Goal: Communication & Community: Answer question/provide support

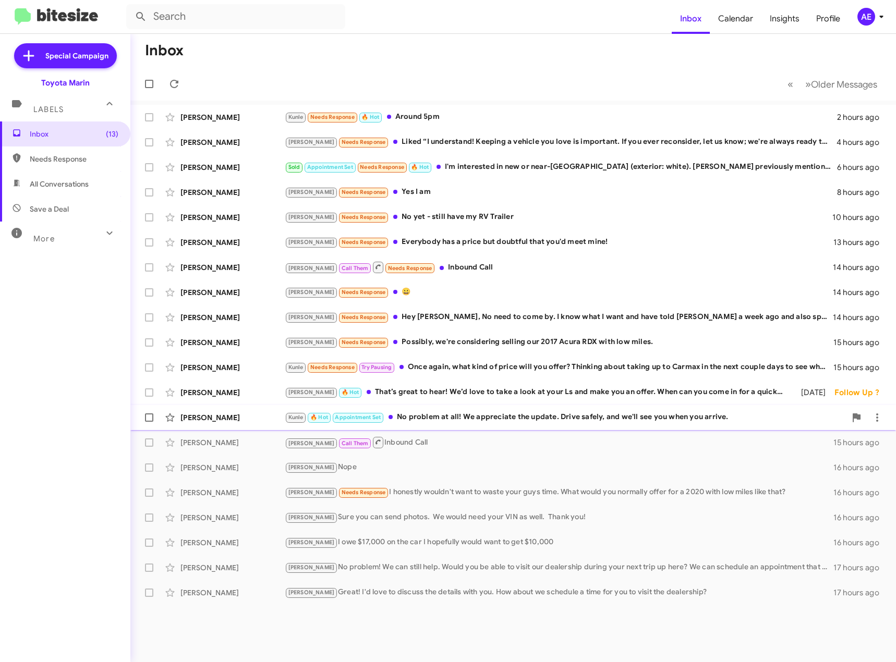
click at [490, 425] on div "[PERSON_NAME] [PERSON_NAME] 🔥 Hot Appointment Set No problem at all! We appreci…" at bounding box center [513, 417] width 749 height 21
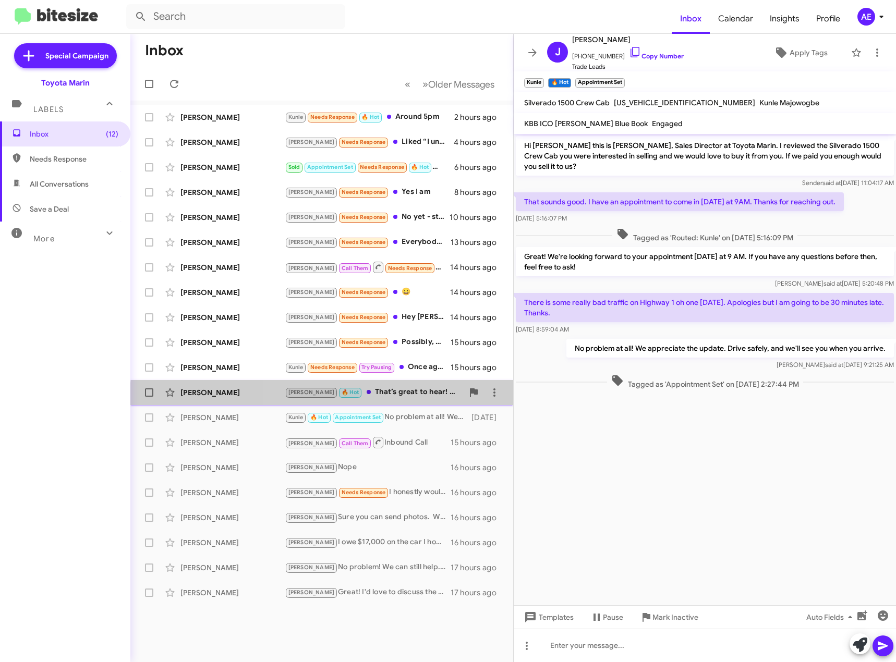
click at [370, 398] on div "[PERSON_NAME] 🔥 Hot That’s great to hear! We’d love to take a look at your Ls a…" at bounding box center [374, 392] width 178 height 12
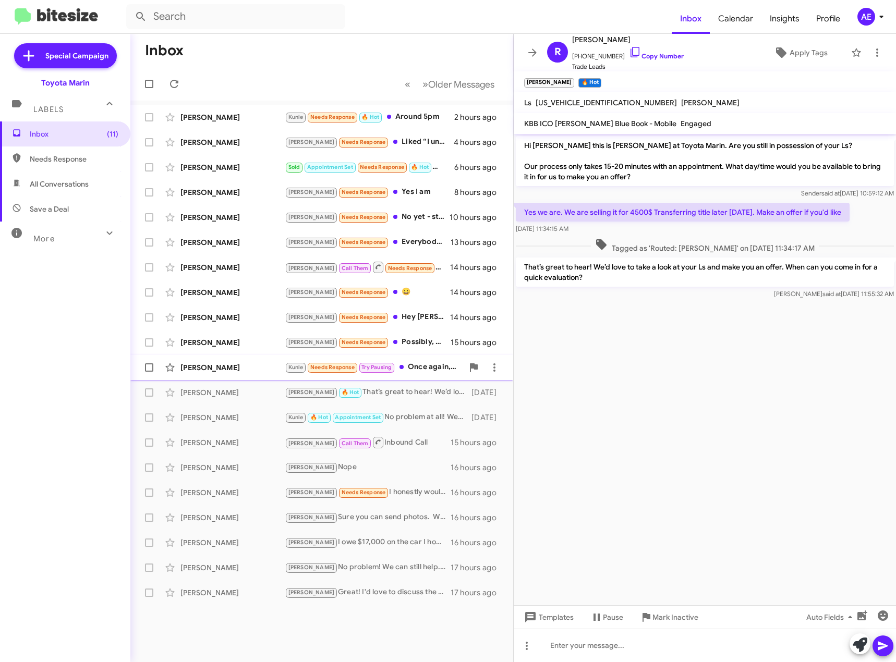
click at [419, 366] on div "Kunle Needs Response Try Pausing Once again, what kind of price will you offer?…" at bounding box center [374, 367] width 178 height 12
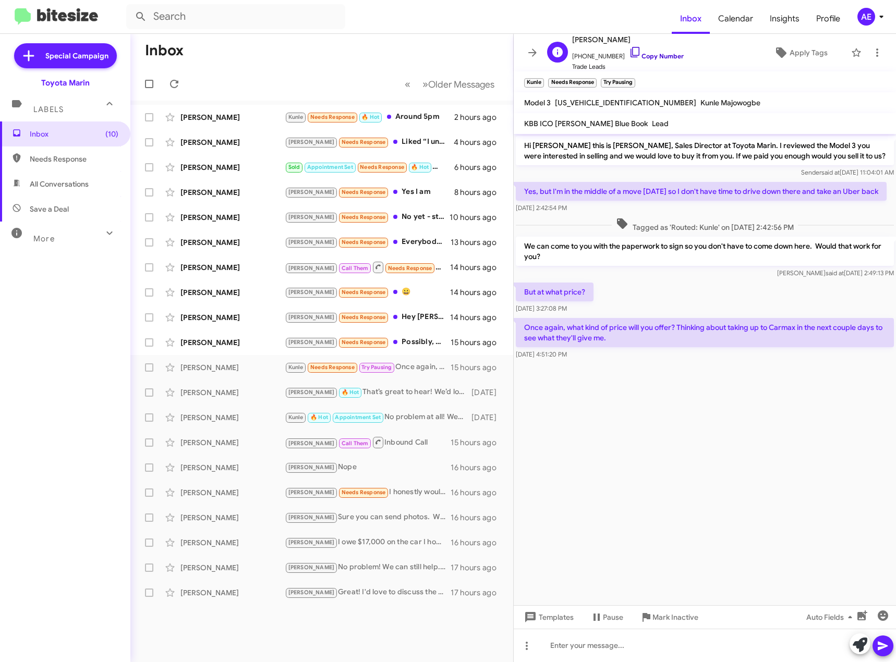
click at [629, 54] on icon at bounding box center [635, 52] width 13 height 13
click at [595, 643] on div at bounding box center [705, 645] width 382 height 33
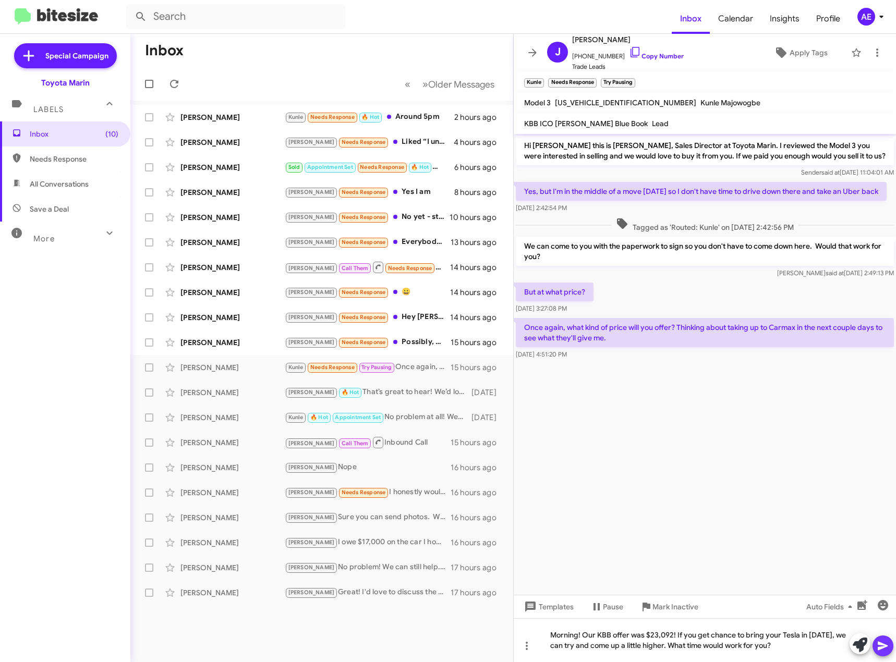
click at [879, 646] on icon at bounding box center [883, 646] width 13 height 13
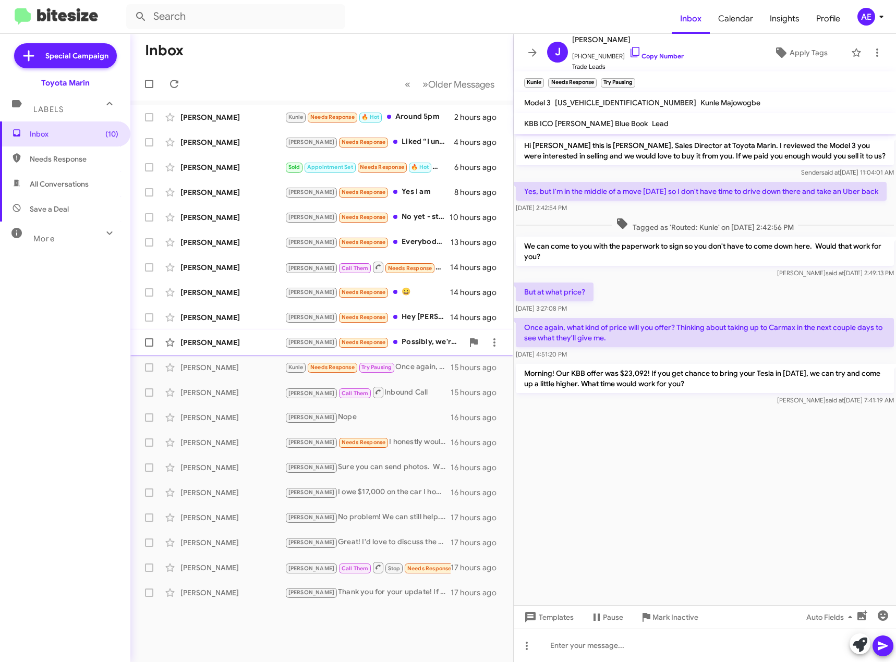
click at [385, 334] on div "[PERSON_NAME] [PERSON_NAME] Needs Response Possibly, we're considering selling …" at bounding box center [322, 342] width 366 height 21
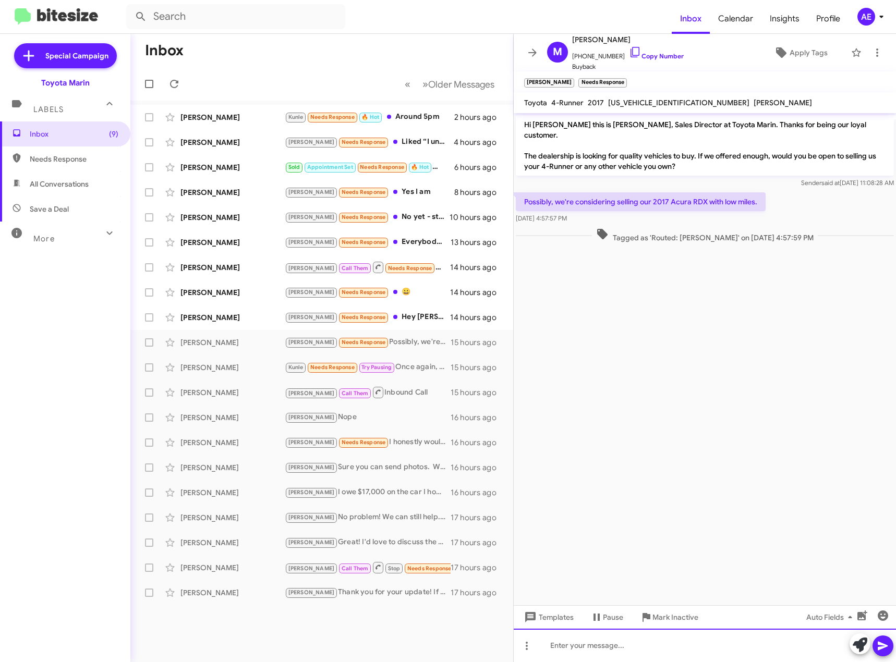
click at [603, 640] on div at bounding box center [705, 645] width 382 height 33
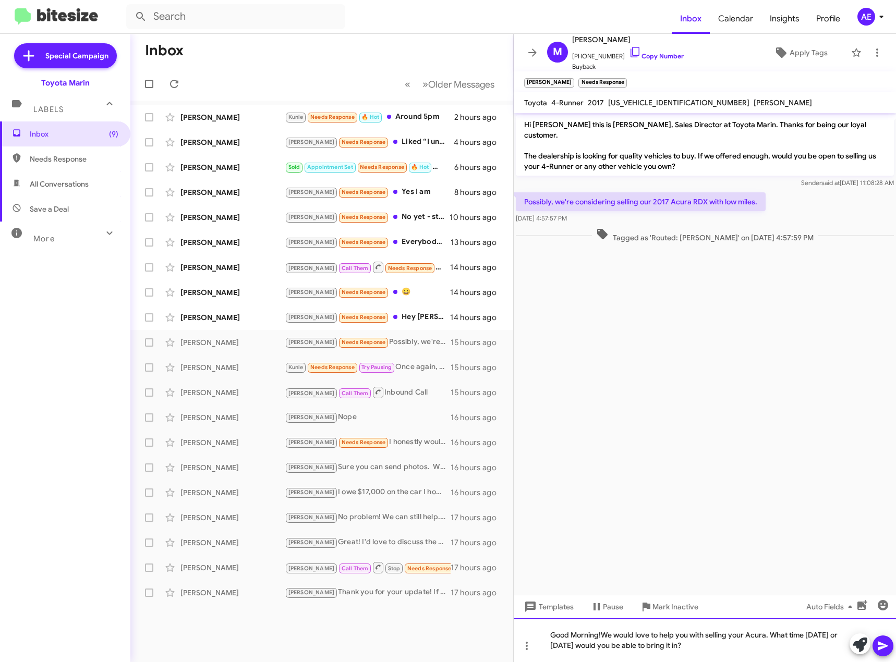
click at [602, 635] on div "Good Morning!We would love to help you with selling your Acura. What time [DATE…" at bounding box center [705, 641] width 382 height 44
click at [711, 647] on div "Good Morning! We would love to help you with selling your Acura. What time [DAT…" at bounding box center [705, 641] width 382 height 44
click at [879, 644] on icon at bounding box center [883, 646] width 10 height 9
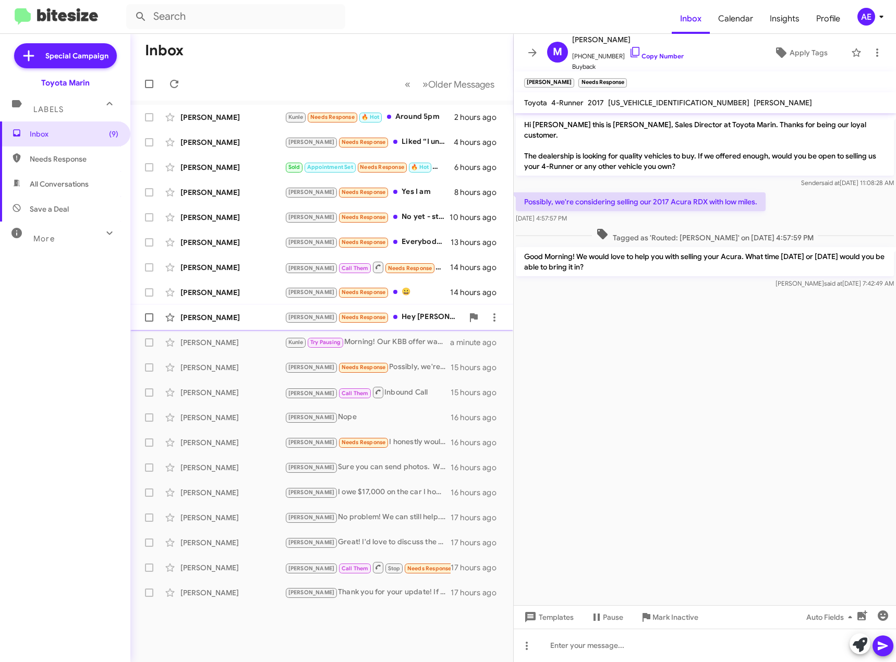
click at [401, 314] on div "[PERSON_NAME] Needs Response Hey [PERSON_NAME], No need to come by. I know what…" at bounding box center [374, 317] width 178 height 12
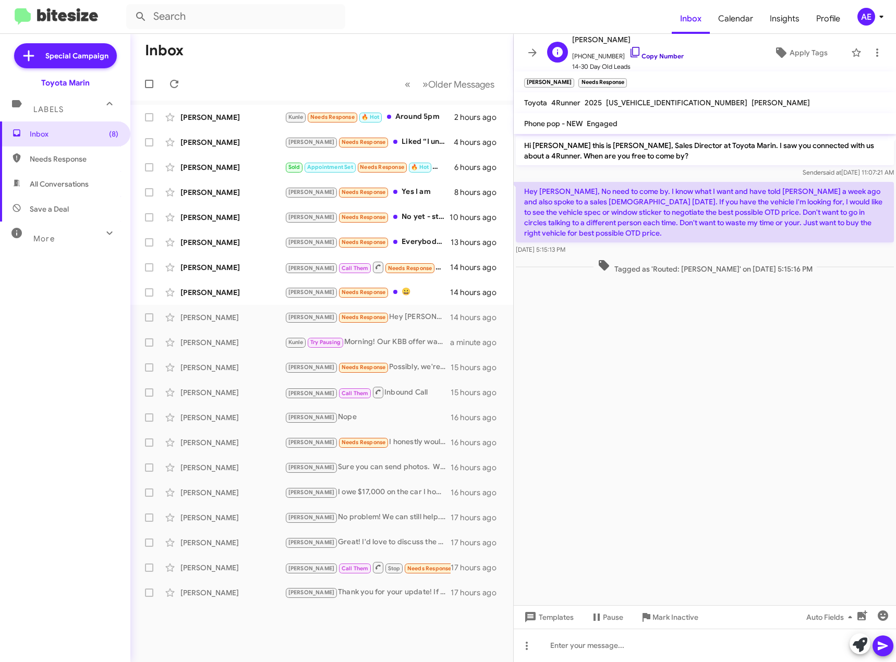
click at [631, 48] on icon at bounding box center [635, 52] width 9 height 10
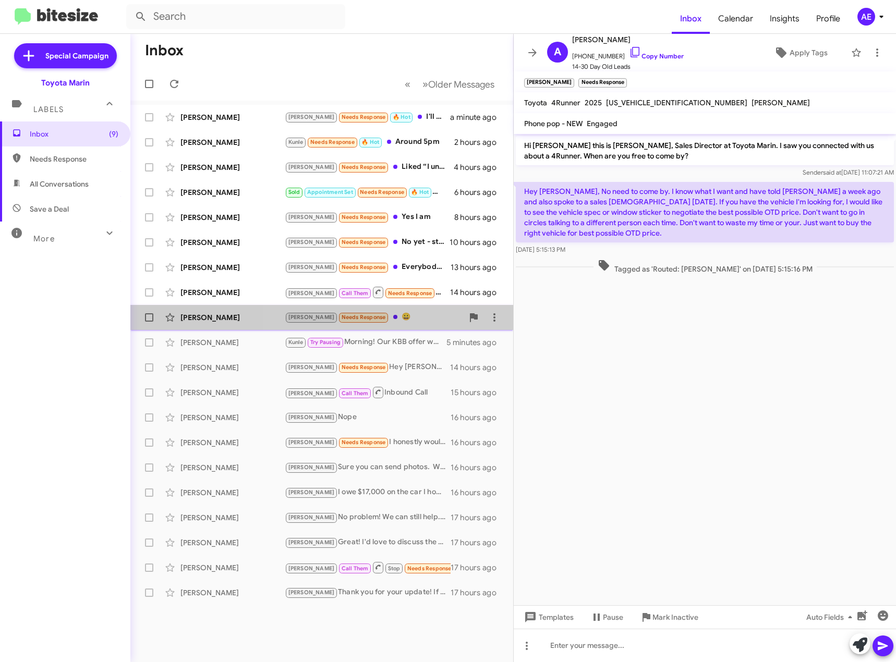
click at [409, 317] on div "[PERSON_NAME] Needs Response 😀" at bounding box center [374, 317] width 178 height 12
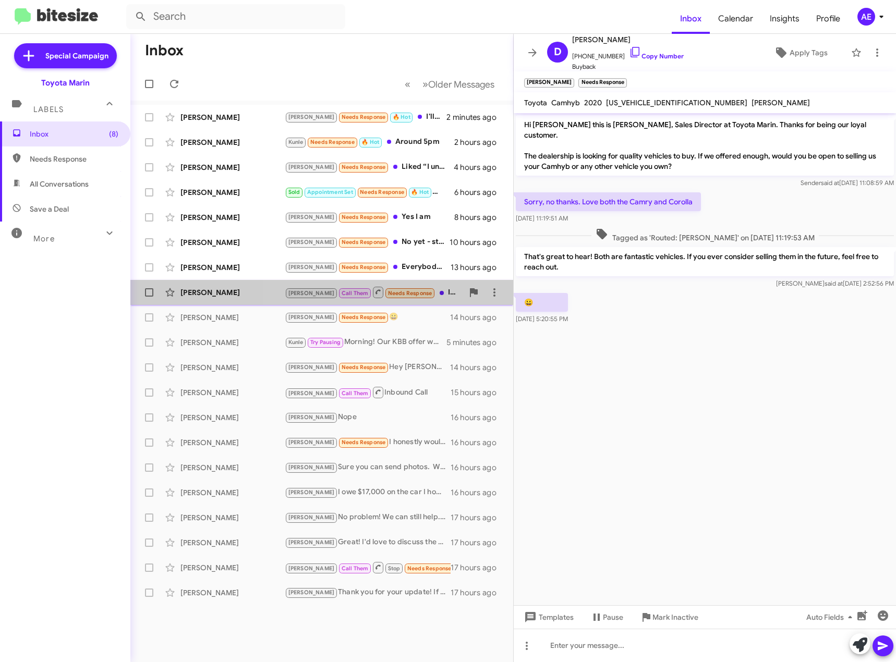
click at [435, 294] on div "[PERSON_NAME] Call Them Needs Response Inbound Call" at bounding box center [374, 292] width 178 height 13
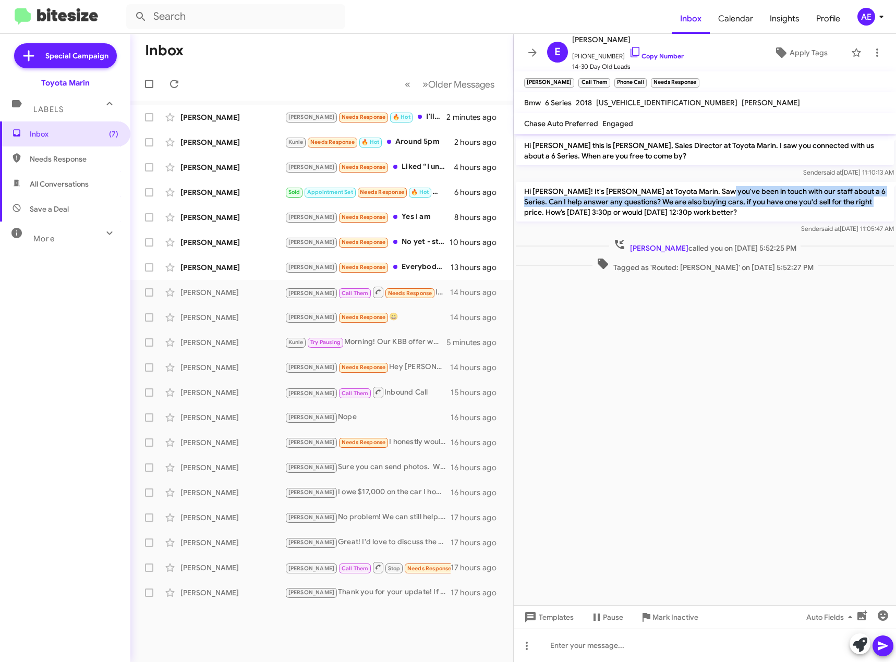
drag, startPoint x: 711, startPoint y: 193, endPoint x: 862, endPoint y: 203, distance: 151.0
click at [862, 203] on p "Hi [PERSON_NAME]! It's [PERSON_NAME] at Toyota Marin. Saw you've been in touch …" at bounding box center [705, 202] width 378 height 40
click at [629, 50] on icon at bounding box center [635, 52] width 13 height 13
copy p "een in touch with our staff about a 6 Series. Can I help answer any questions? …"
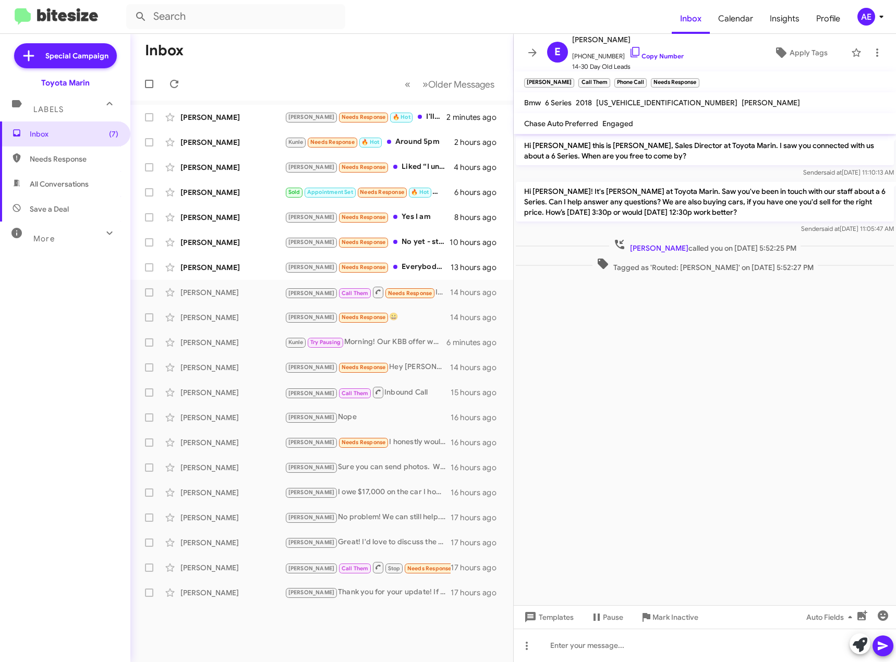
click at [603, 294] on cdk-virtual-scroll-viewport "Hi [PERSON_NAME] this is [PERSON_NAME], Sales Director at Toyota Marin. I saw y…" at bounding box center [705, 369] width 382 height 471
click at [526, 649] on icon at bounding box center [527, 646] width 2 height 8
click at [543, 626] on button "note" at bounding box center [548, 619] width 65 height 25
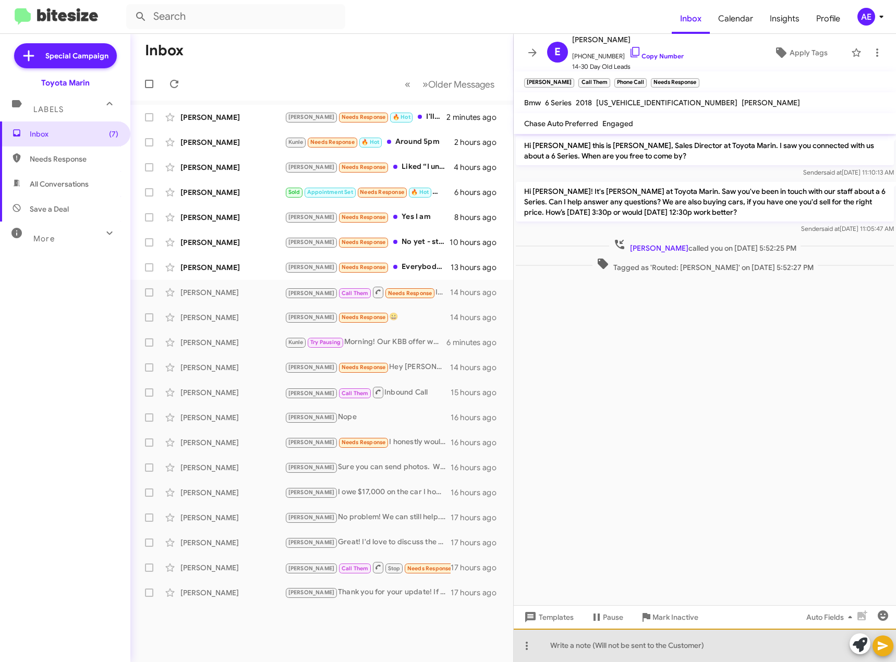
click at [587, 641] on div at bounding box center [705, 645] width 382 height 33
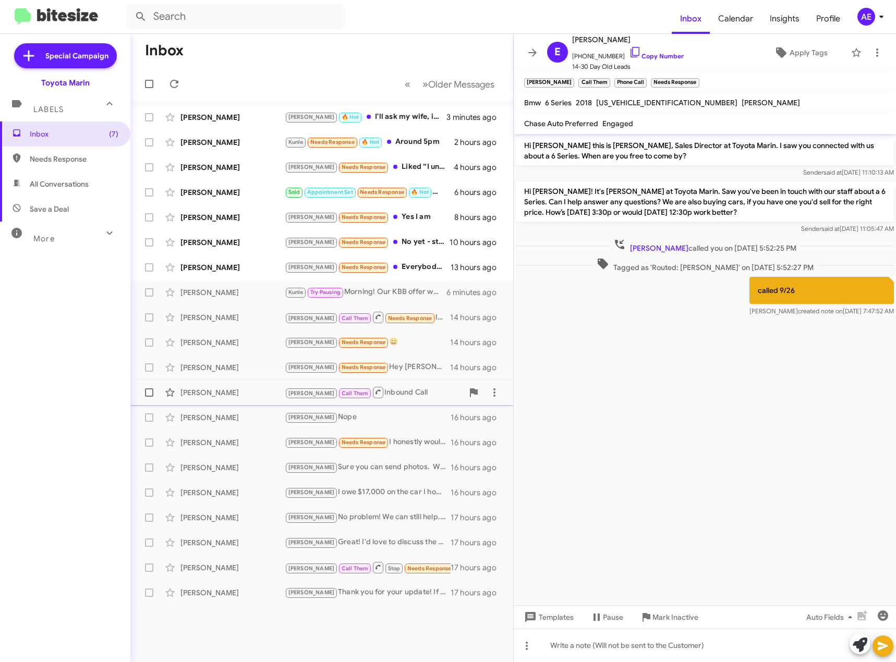
drag, startPoint x: 401, startPoint y: 360, endPoint x: 416, endPoint y: 381, distance: 26.1
click at [401, 360] on div "[PERSON_NAME] [PERSON_NAME] Needs Response Hey [PERSON_NAME], No need to come b…" at bounding box center [322, 367] width 366 height 21
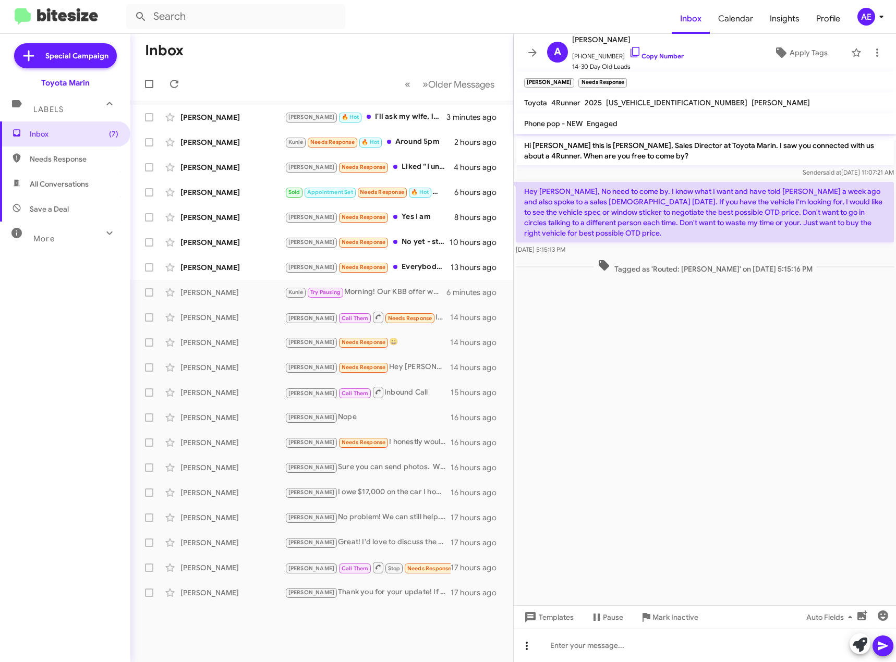
click at [523, 647] on icon at bounding box center [526, 646] width 13 height 13
click at [542, 622] on button "note" at bounding box center [548, 619] width 65 height 25
click at [596, 645] on div at bounding box center [705, 645] width 382 height 33
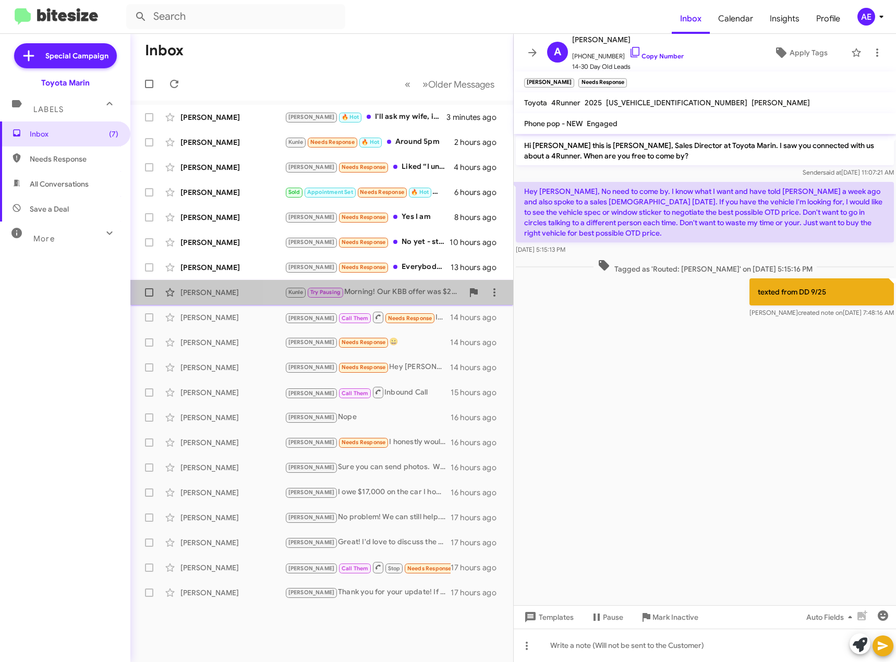
click at [396, 293] on div "Kunle Try Pausing Morning! Our KBB offer was $23,092! If you get chance to brin…" at bounding box center [374, 292] width 178 height 12
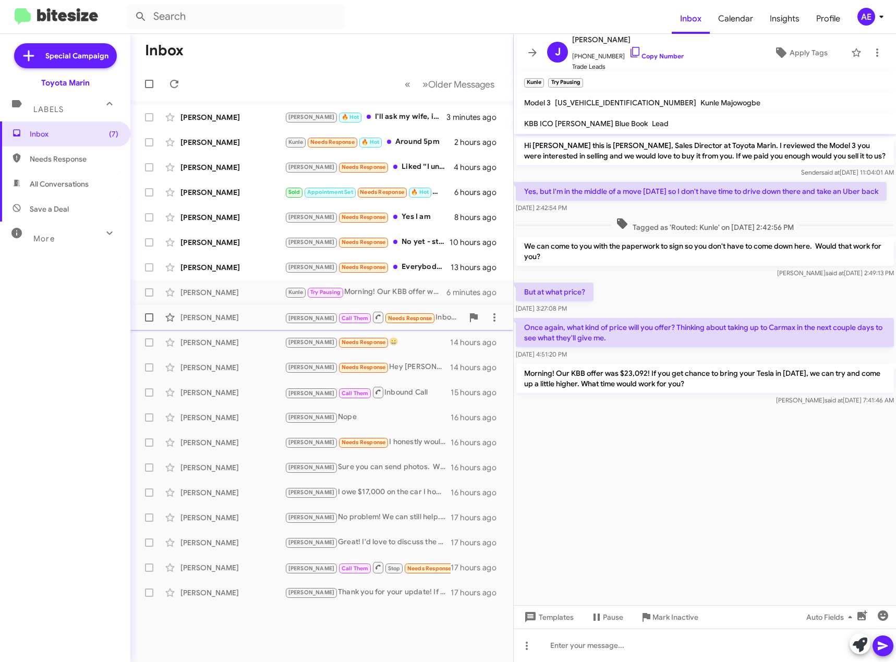
click at [417, 315] on div "[PERSON_NAME] Call Them Needs Response Inbound Call" at bounding box center [374, 317] width 178 height 13
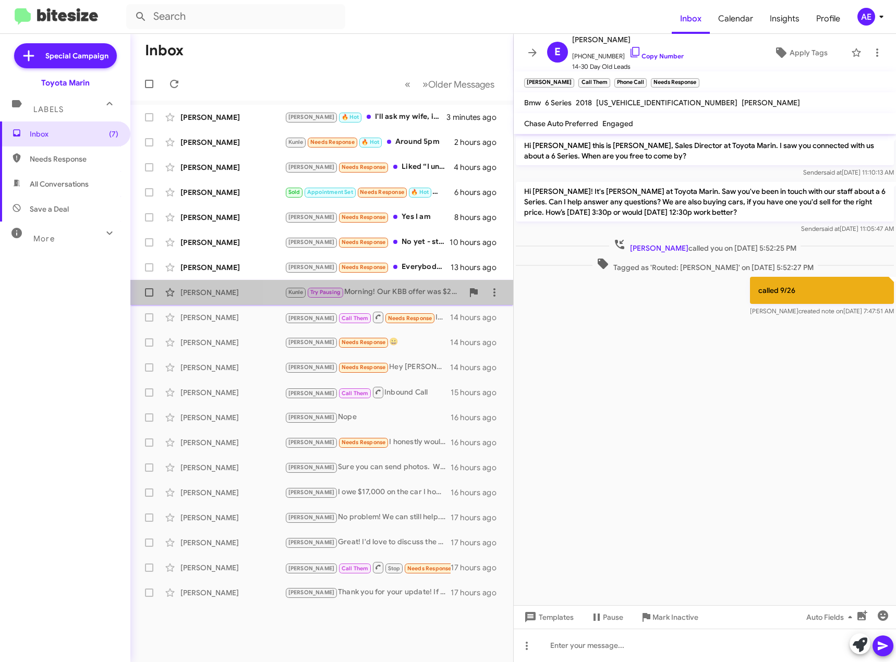
click at [382, 289] on div "Kunle Try Pausing Morning! Our KBB offer was $23,092! If you get chance to brin…" at bounding box center [374, 292] width 178 height 12
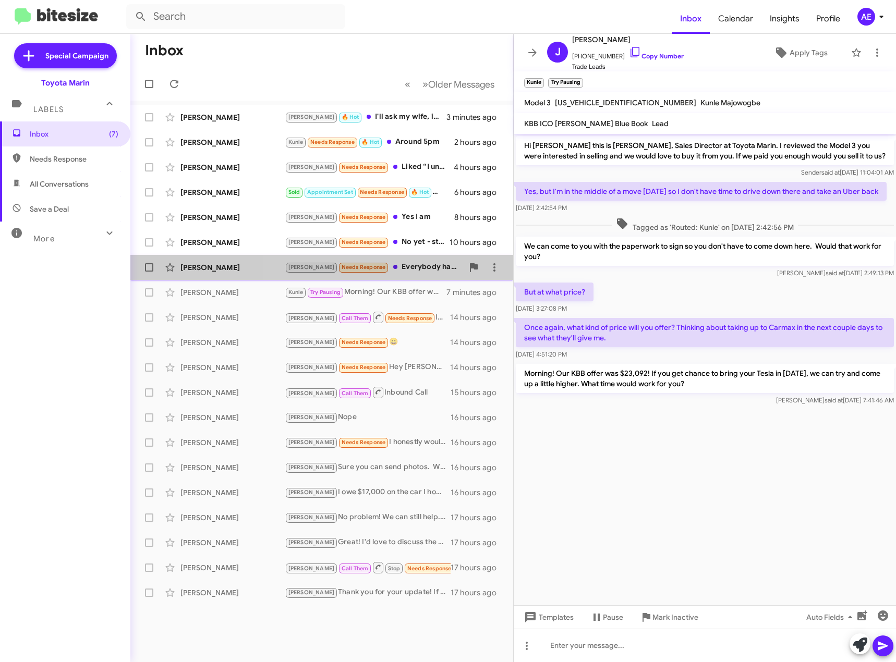
click at [402, 272] on div "[PERSON_NAME] Needs Response Everybody has a price but doubtful that you'd meet…" at bounding box center [374, 267] width 178 height 12
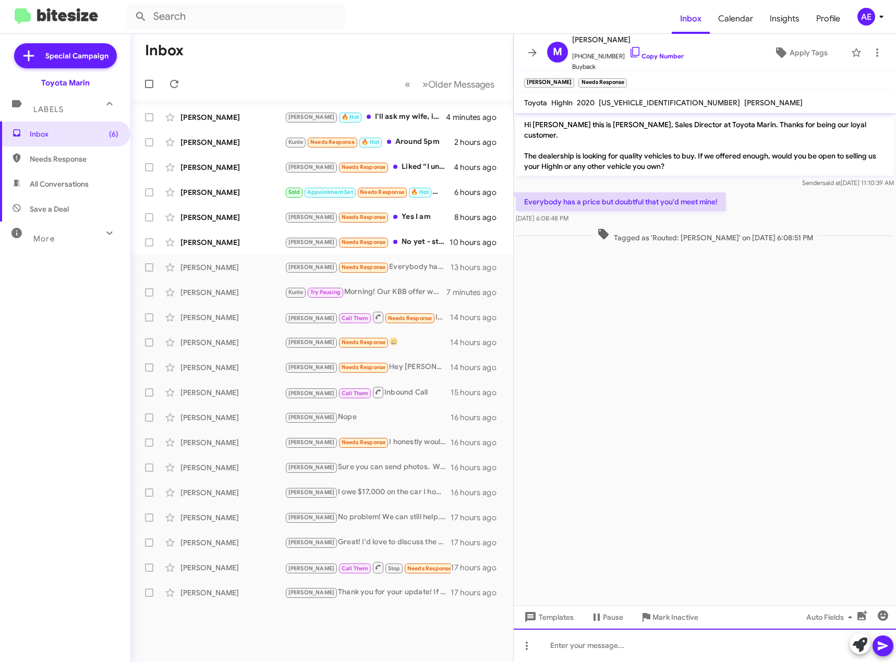
click at [630, 645] on div at bounding box center [705, 645] width 382 height 33
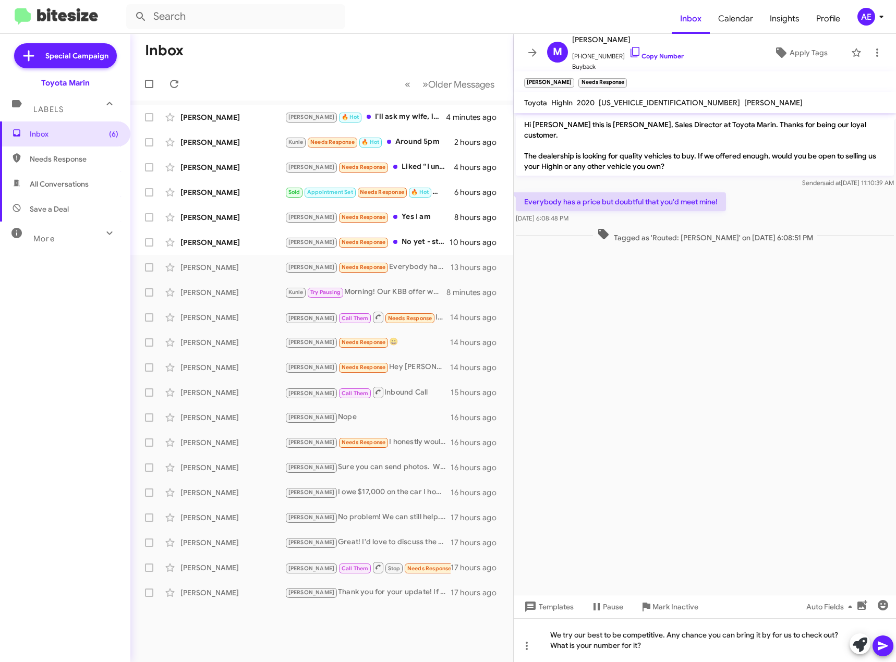
click at [882, 647] on icon at bounding box center [883, 646] width 10 height 9
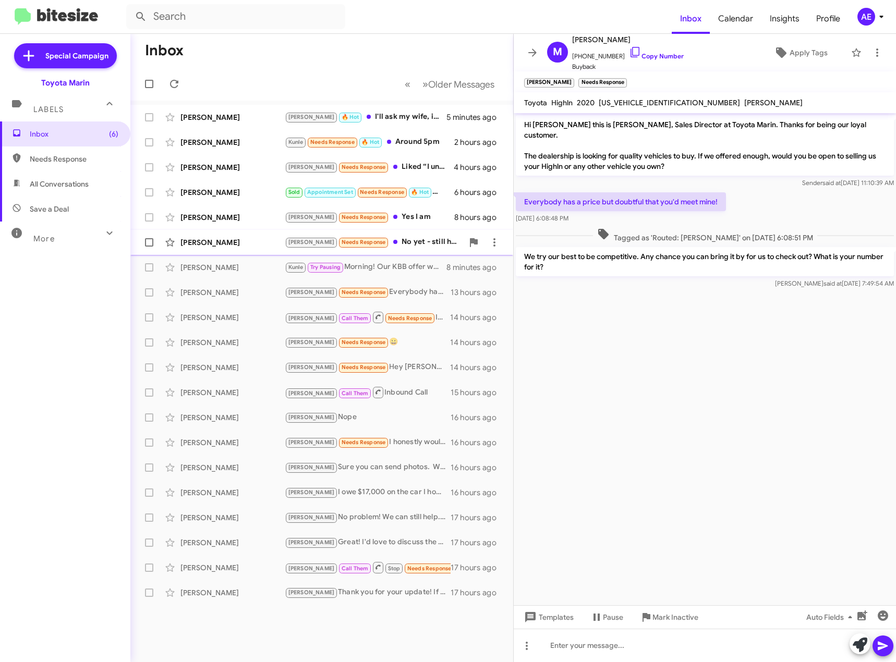
click at [384, 238] on div "[PERSON_NAME] Needs Response No yet - still have my RV Trailer" at bounding box center [374, 242] width 178 height 12
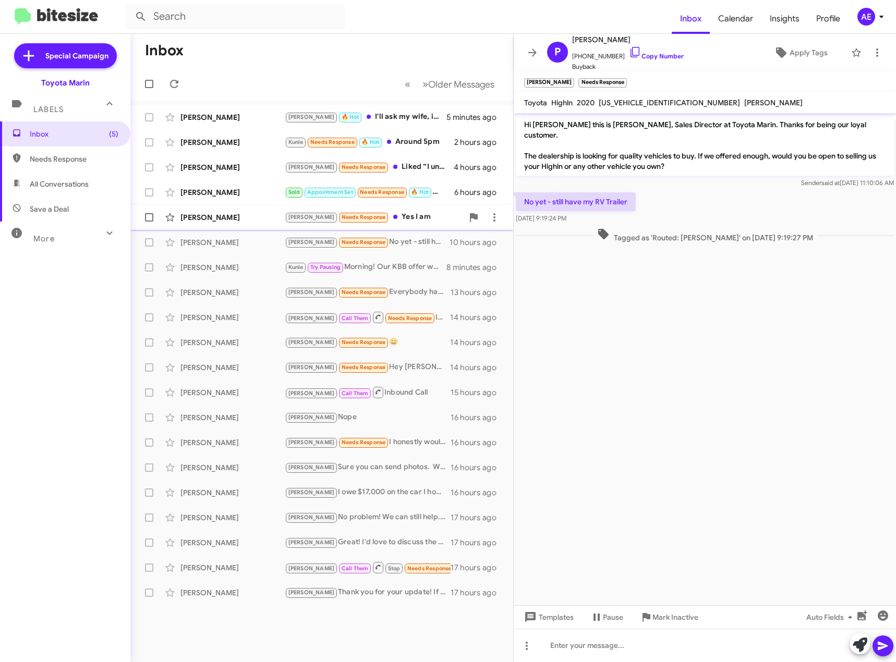
click at [383, 217] on div "[PERSON_NAME] Needs Response Yes I am" at bounding box center [374, 217] width 178 height 12
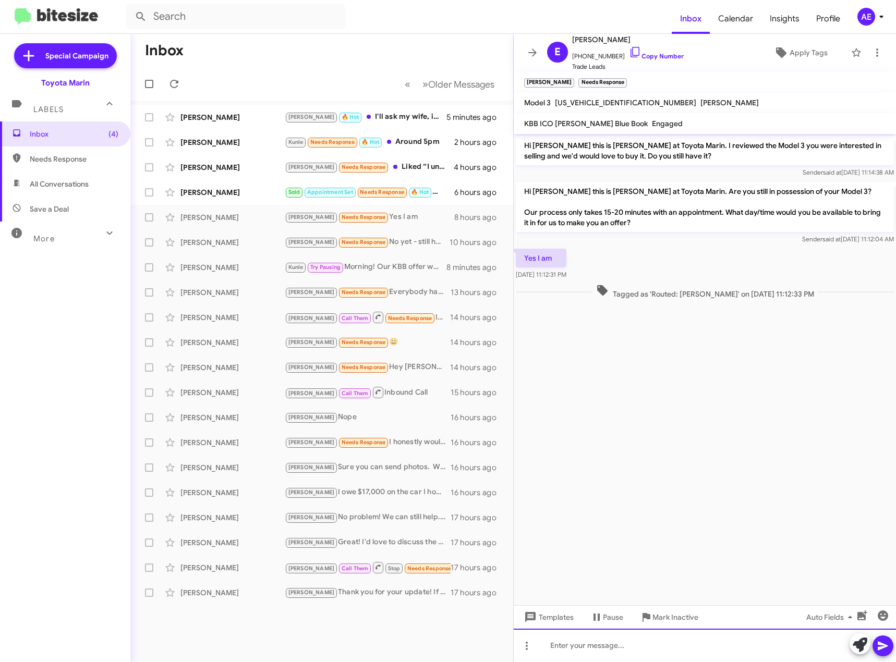
click at [612, 648] on div at bounding box center [705, 645] width 382 height 33
click at [884, 652] on span at bounding box center [883, 646] width 13 height 21
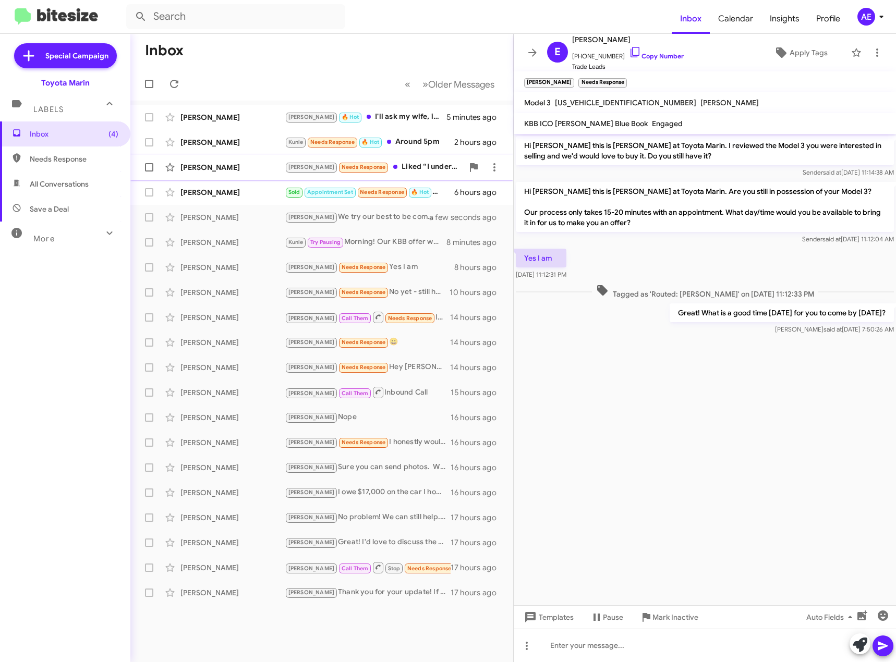
click at [398, 166] on div "[PERSON_NAME] Needs Response Liked “I understand! Keeping a vehicle you love is…" at bounding box center [374, 167] width 178 height 12
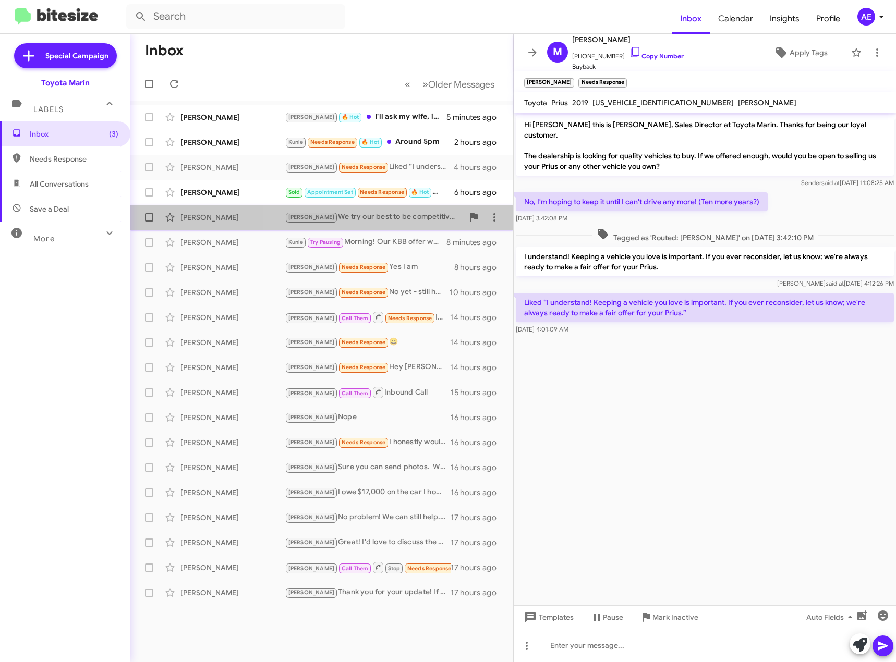
click at [396, 219] on div "[PERSON_NAME] We try our best to be competitive. Any chance you can bring it by…" at bounding box center [374, 217] width 178 height 12
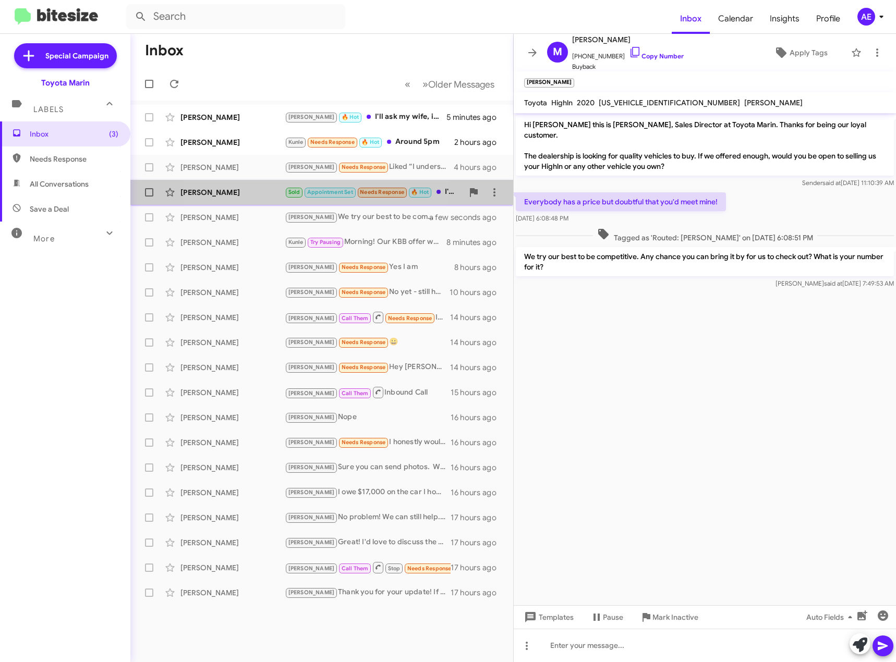
click at [282, 193] on div "[PERSON_NAME]" at bounding box center [232, 192] width 104 height 10
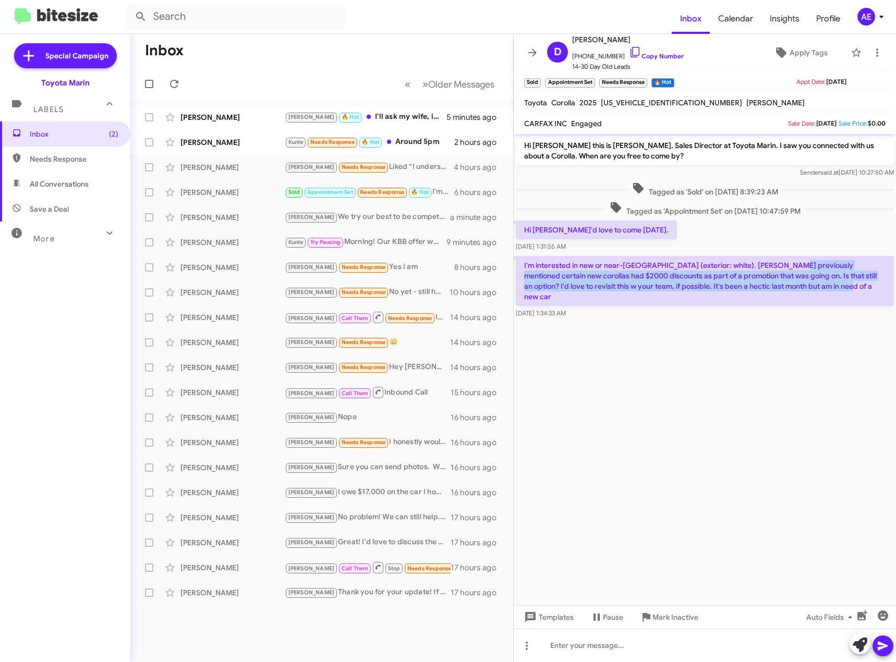
drag, startPoint x: 777, startPoint y: 266, endPoint x: 863, endPoint y: 287, distance: 88.4
click at [863, 287] on p "I'm interested in new or near-[GEOGRAPHIC_DATA] (exterior: white). [PERSON_NAME…" at bounding box center [705, 281] width 378 height 50
click at [773, 293] on p "I'm interested in new or near-[GEOGRAPHIC_DATA] (exterior: white). [PERSON_NAME…" at bounding box center [705, 281] width 378 height 50
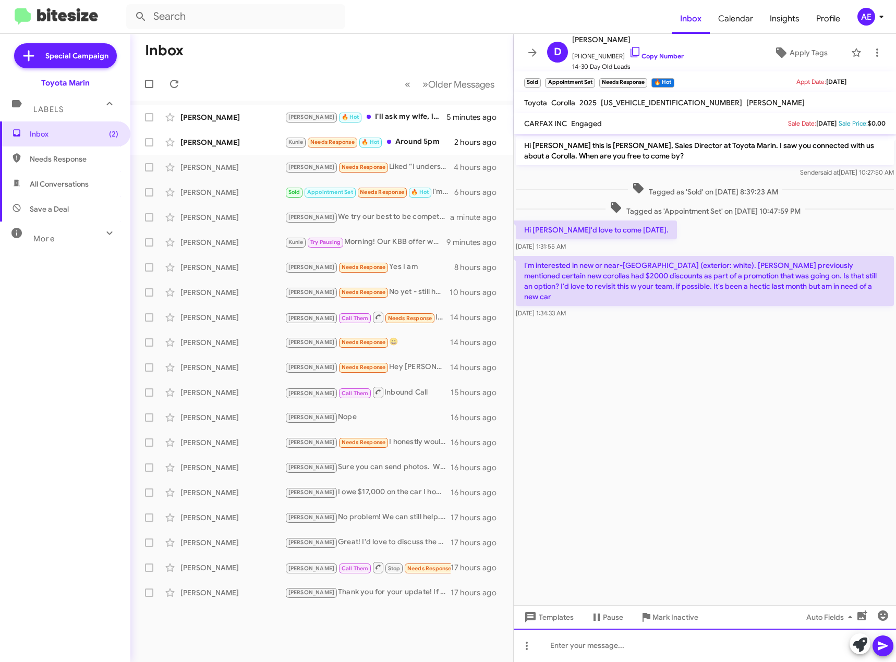
click at [602, 645] on div at bounding box center [705, 645] width 382 height 33
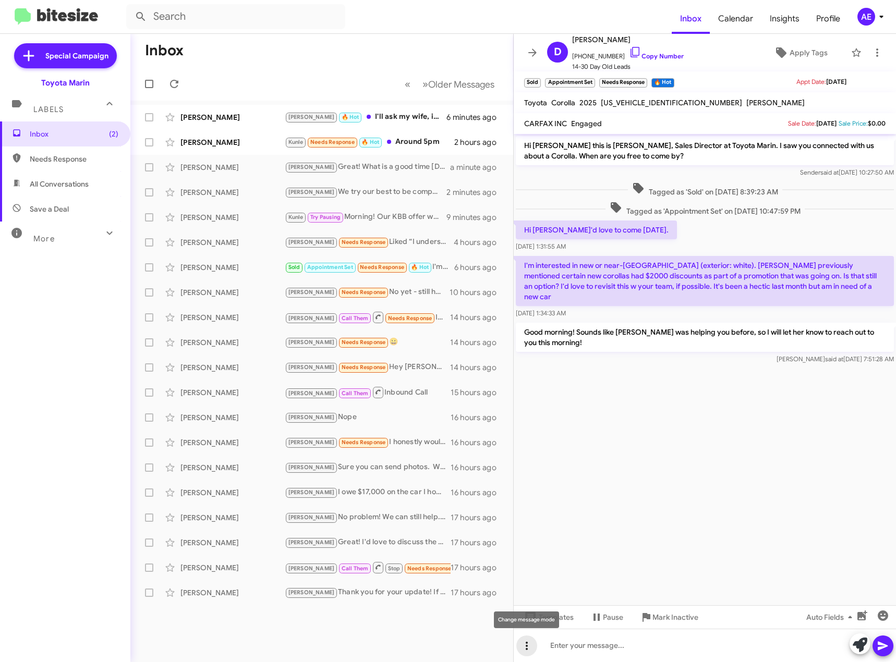
click at [530, 647] on icon at bounding box center [526, 646] width 13 height 13
click at [549, 620] on button "note" at bounding box center [548, 619] width 65 height 25
drag, startPoint x: 590, startPoint y: 646, endPoint x: 622, endPoint y: 670, distance: 40.2
click at [622, 662] on html "Inbox Calendar Insights Profile AE Special Campaign Toyota Marin Labels Inbox (…" at bounding box center [448, 331] width 896 height 662
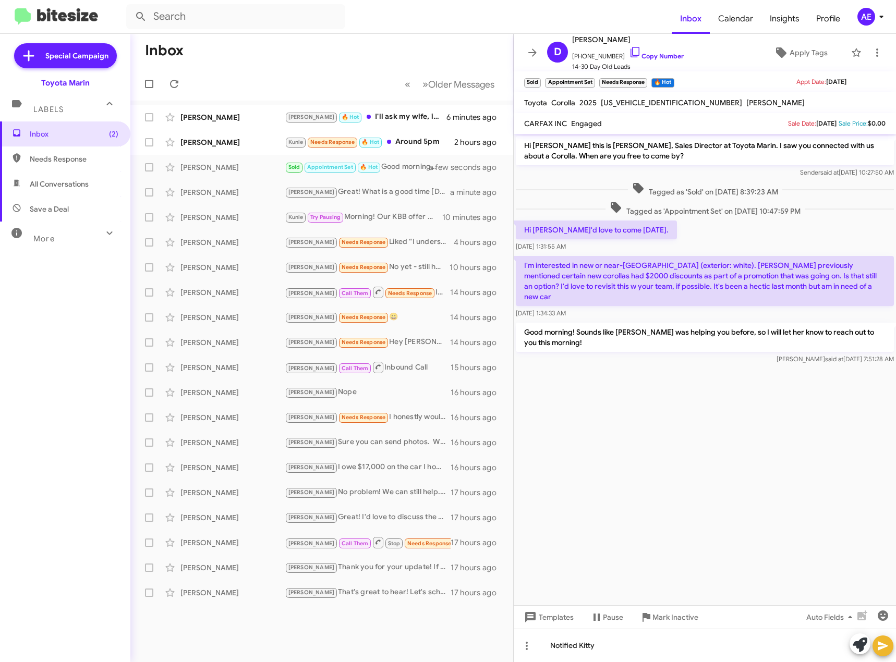
click at [882, 649] on icon at bounding box center [883, 646] width 13 height 13
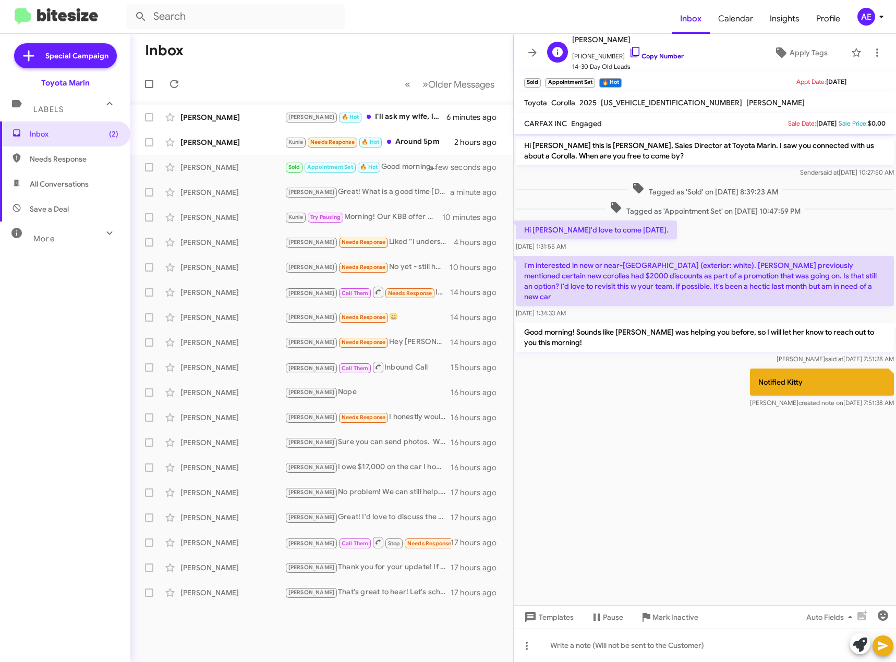
click at [629, 54] on icon at bounding box center [635, 52] width 13 height 13
click at [417, 144] on div "Kunle Needs Response 🔥 Hot Around 5pm" at bounding box center [374, 142] width 178 height 12
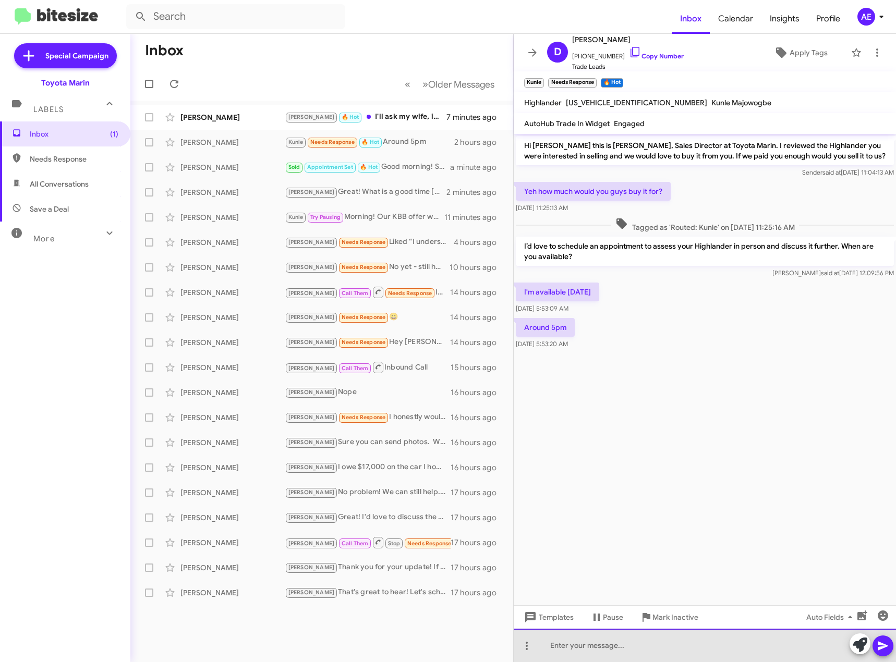
click at [580, 646] on div at bounding box center [705, 645] width 382 height 33
click at [612, 647] on div "Sounds great! MOrning or afternoon?" at bounding box center [705, 645] width 382 height 33
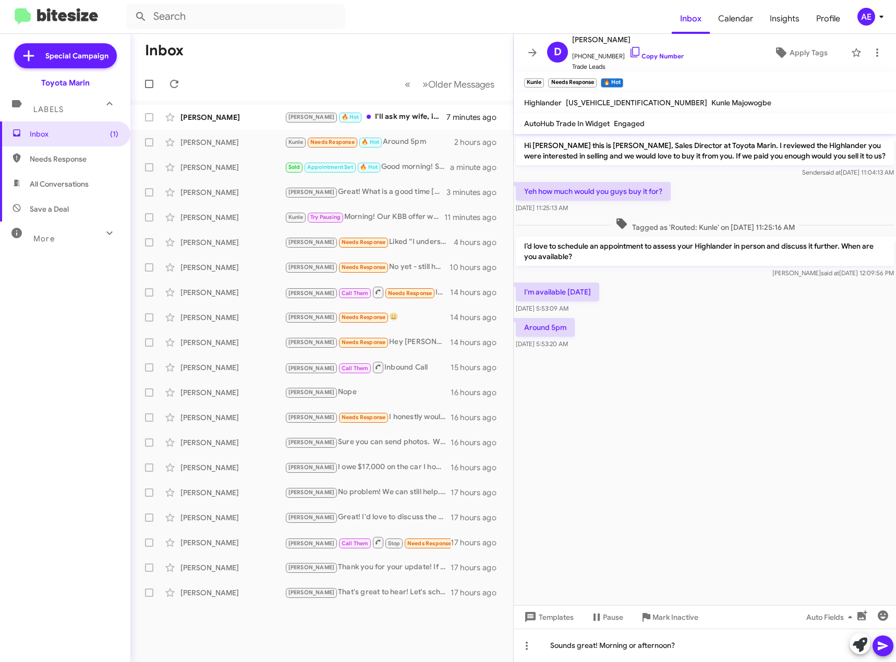
click at [885, 648] on icon at bounding box center [883, 646] width 10 height 9
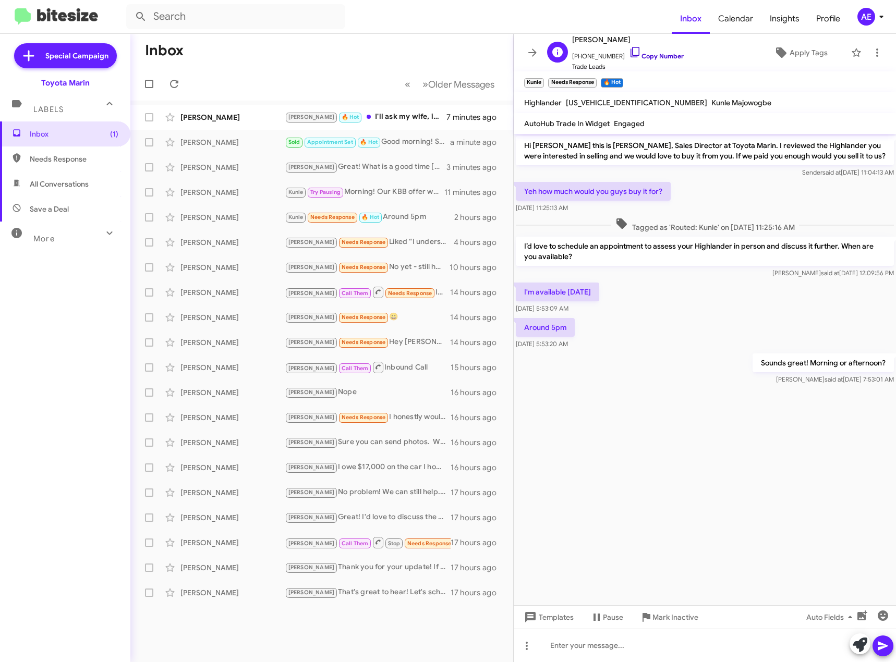
click at [629, 52] on icon at bounding box center [635, 52] width 13 height 13
click at [525, 646] on icon at bounding box center [526, 646] width 13 height 13
click at [533, 616] on mat-icon at bounding box center [531, 619] width 13 height 13
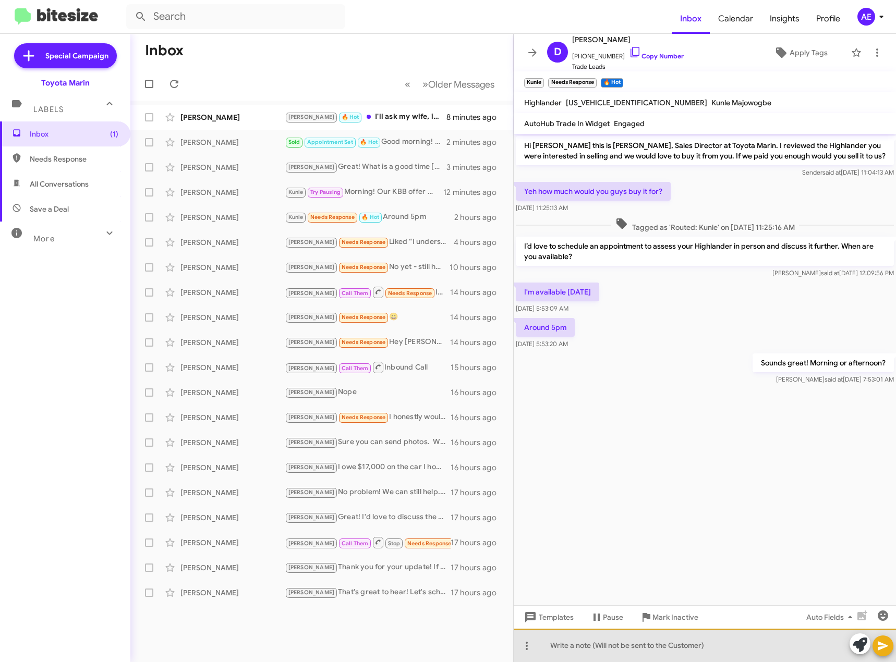
click at [602, 646] on div at bounding box center [705, 645] width 382 height 33
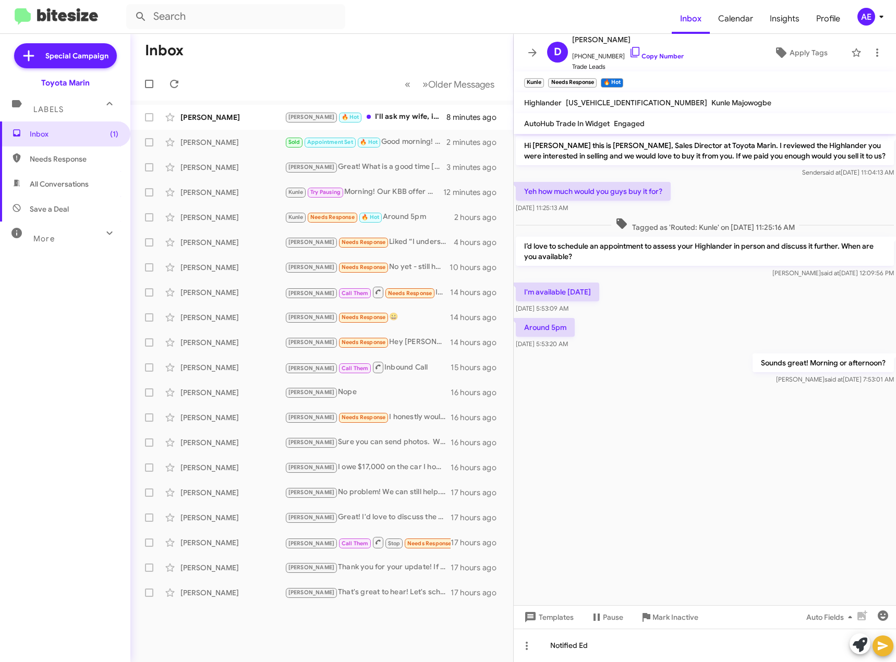
click at [879, 648] on icon at bounding box center [883, 646] width 10 height 9
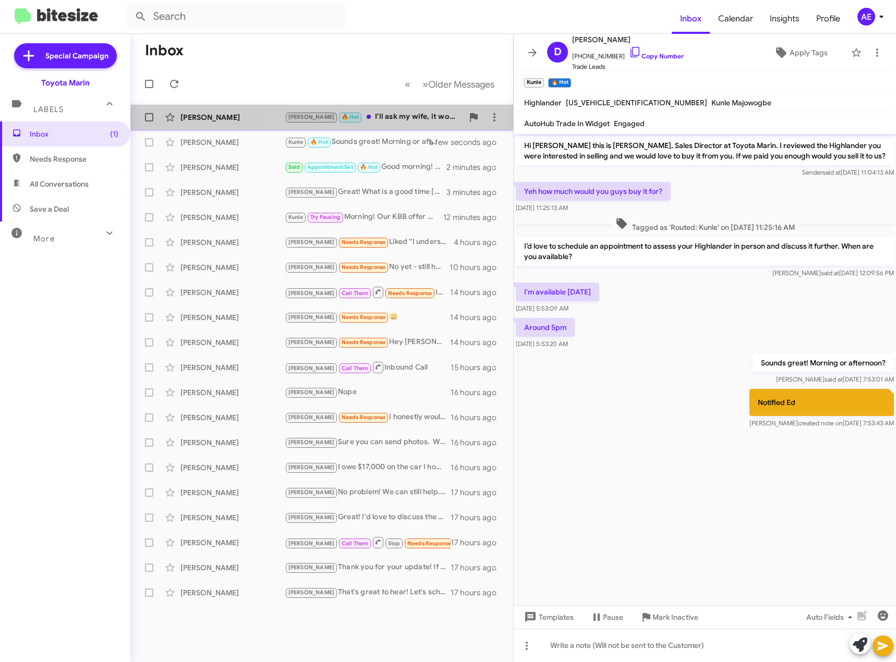
click at [404, 116] on div "[PERSON_NAME] 🔥 Hot I'll ask my wife, it would likely be [DATE]" at bounding box center [374, 117] width 178 height 12
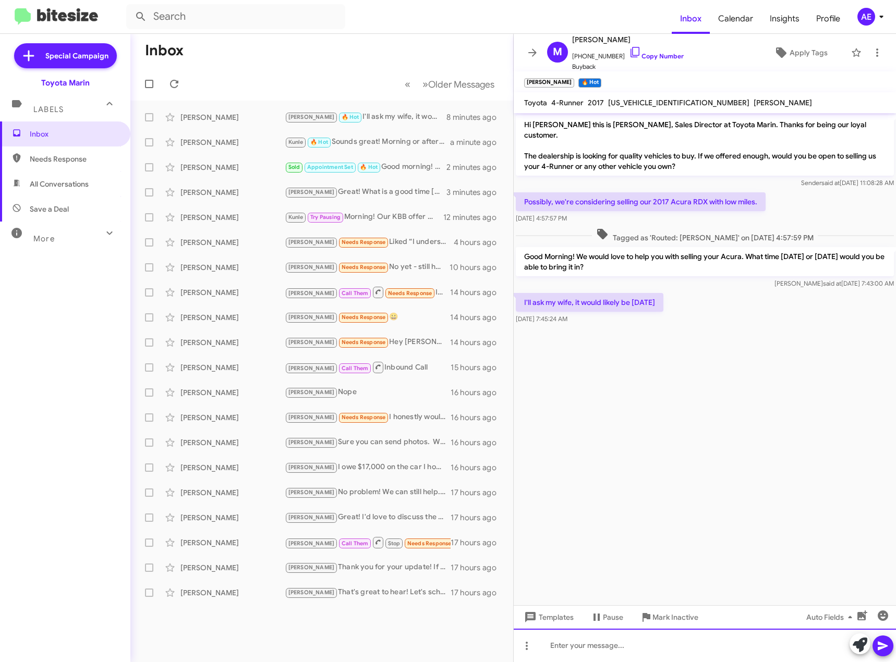
click at [584, 649] on div at bounding box center [705, 645] width 382 height 33
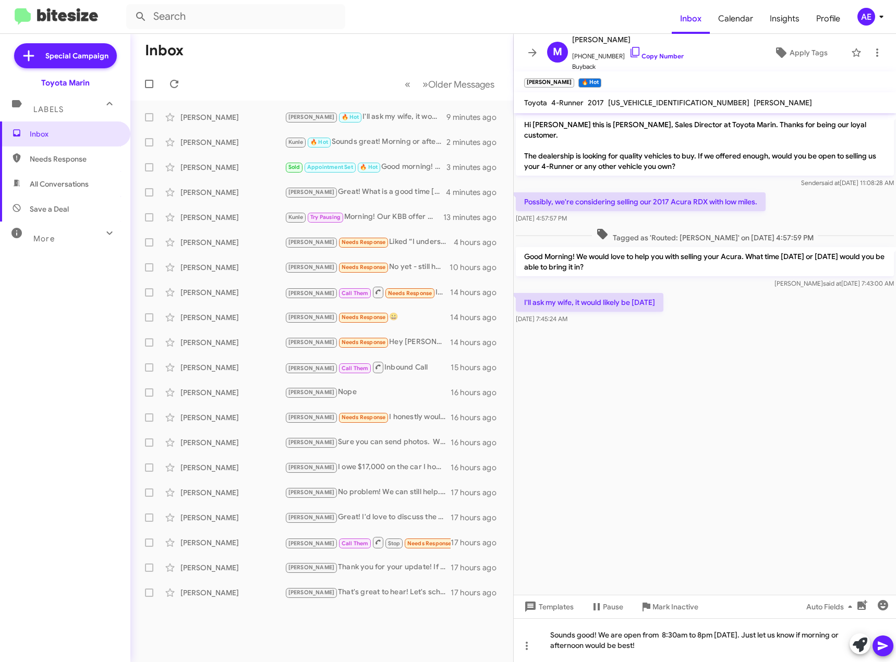
click at [881, 646] on icon at bounding box center [883, 646] width 13 height 13
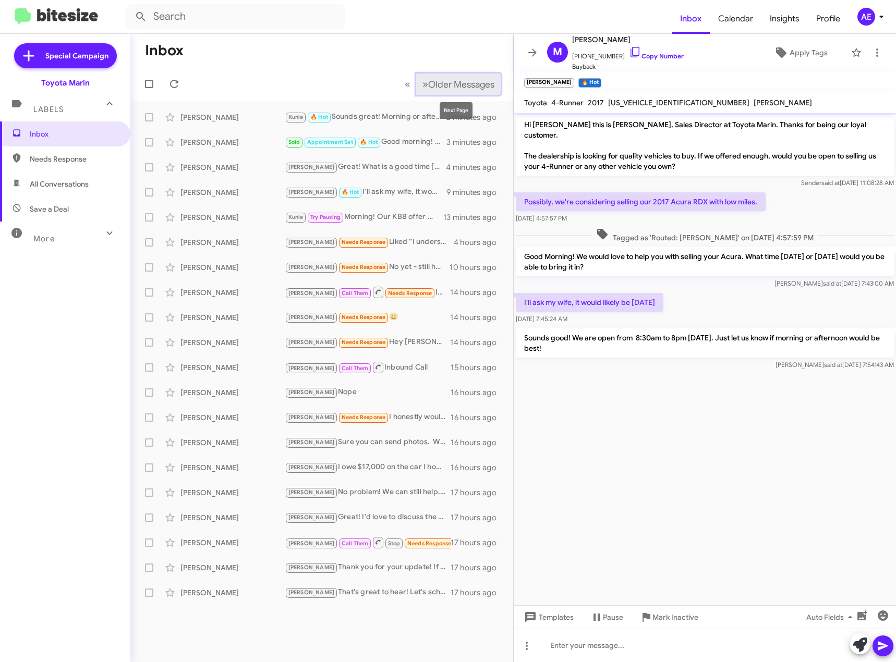
click at [439, 86] on span "Older Messages" at bounding box center [461, 84] width 66 height 11
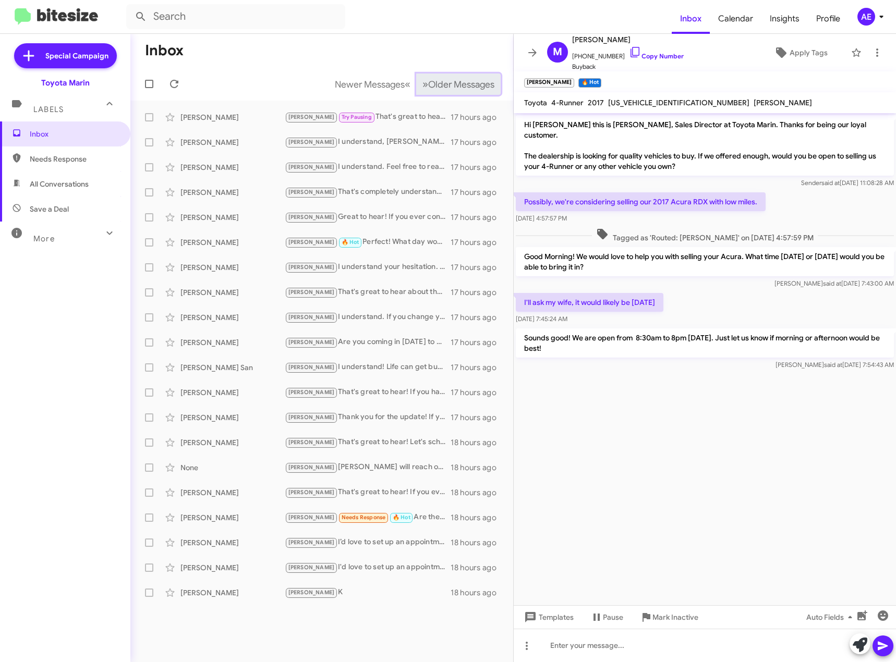
click at [439, 86] on span "Older Messages" at bounding box center [461, 84] width 66 height 11
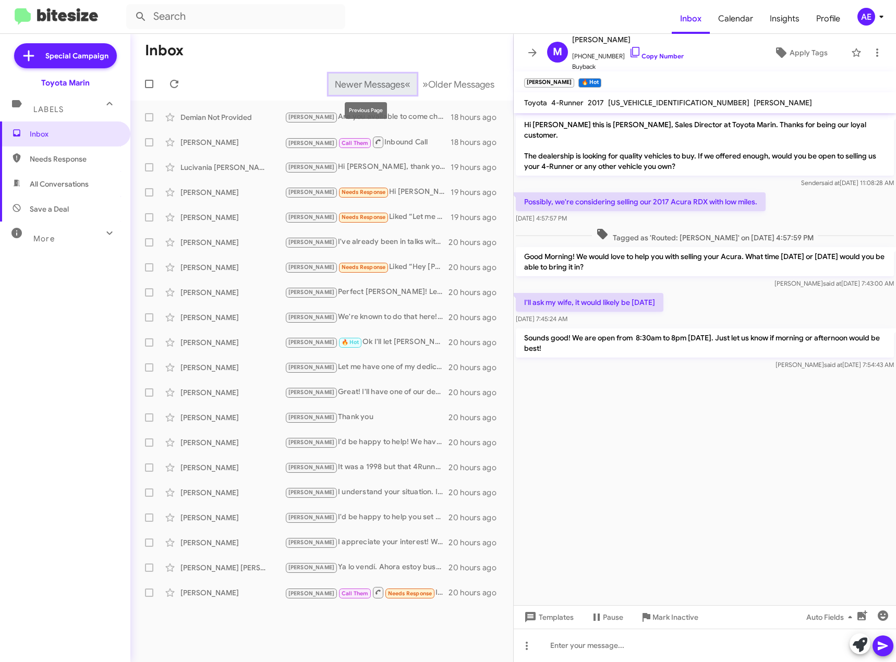
click at [382, 83] on span "Newer Messages" at bounding box center [370, 84] width 70 height 11
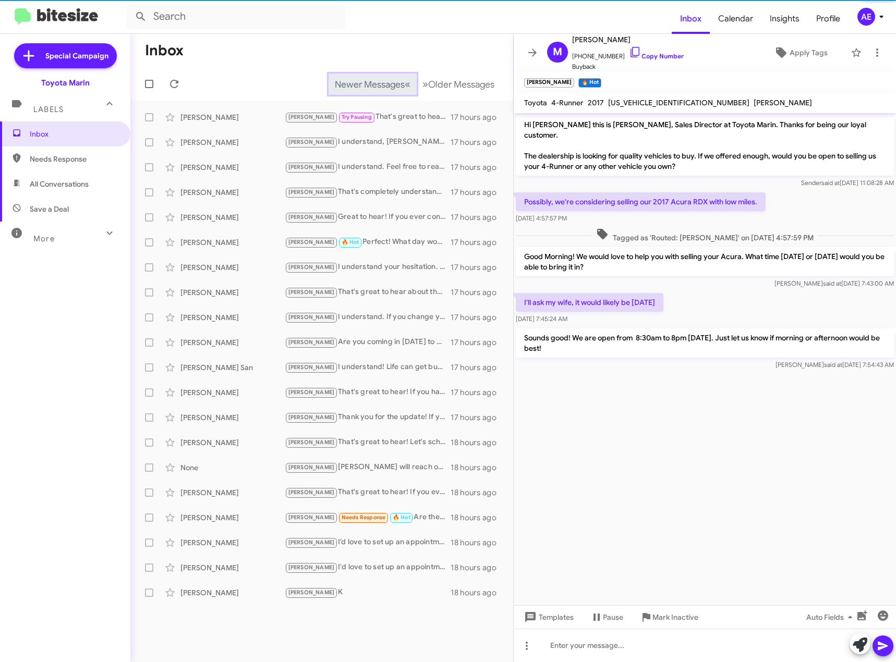
click at [378, 83] on span "Newer Messages" at bounding box center [370, 84] width 70 height 11
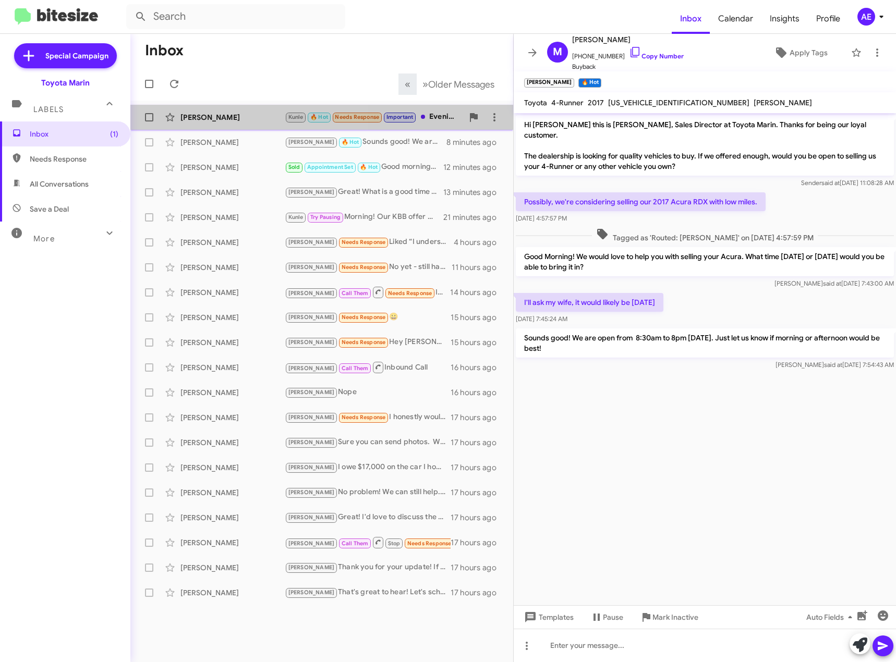
click at [242, 116] on div "[PERSON_NAME]" at bounding box center [232, 117] width 104 height 10
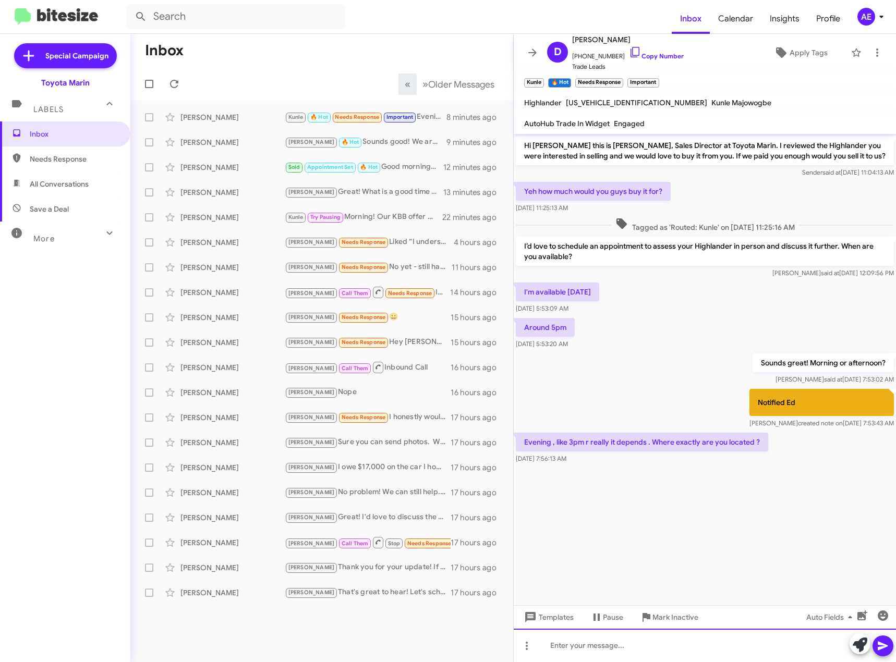
click at [597, 646] on div at bounding box center [705, 645] width 382 height 33
drag, startPoint x: 881, startPoint y: 643, endPoint x: 778, endPoint y: 638, distance: 103.9
click at [882, 643] on icon at bounding box center [883, 646] width 13 height 13
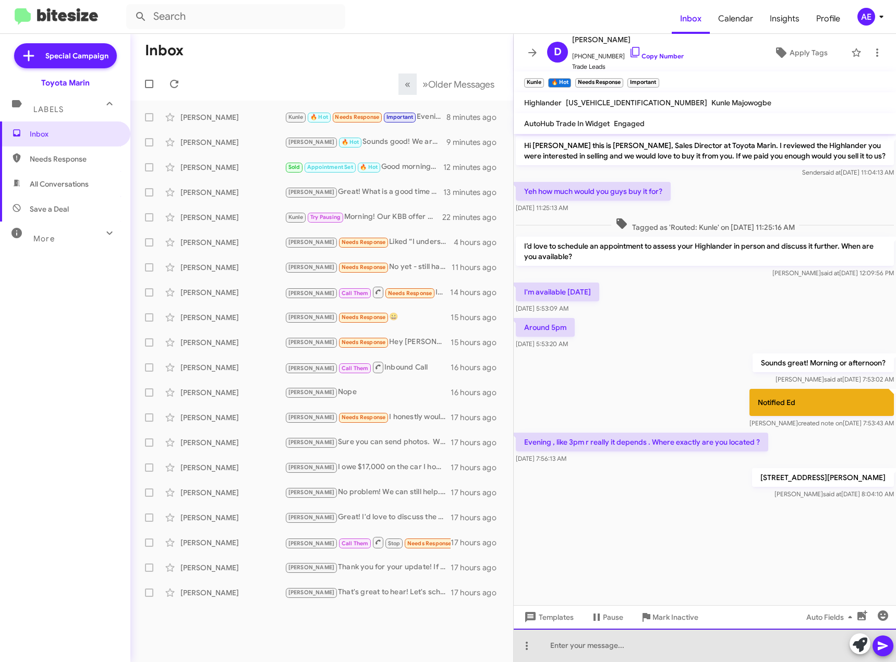
click at [577, 643] on div at bounding box center [705, 645] width 382 height 33
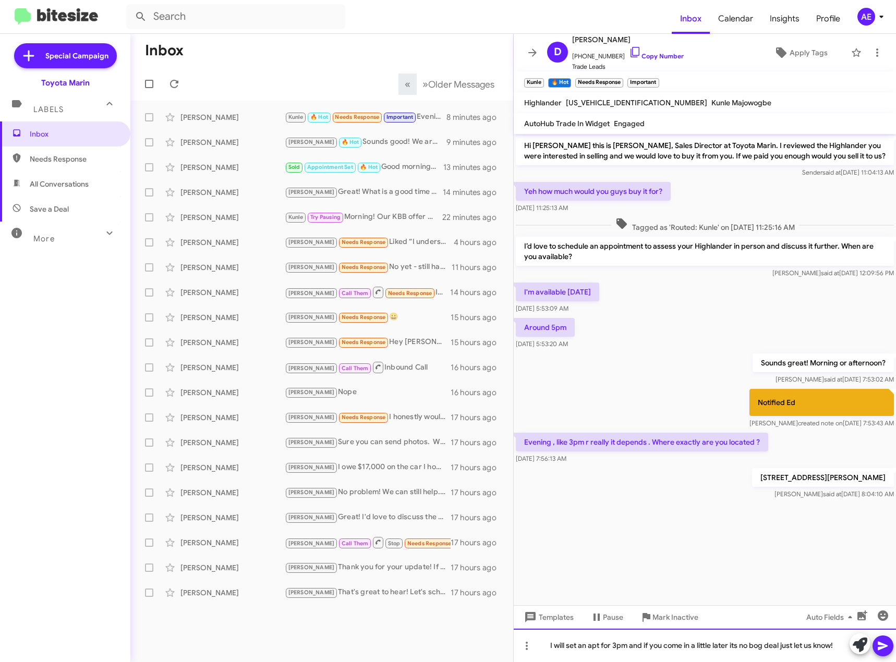
click at [760, 649] on div "I will set an apt for 3pm and if you come in a little later its no bog deal jus…" at bounding box center [705, 645] width 382 height 33
click at [881, 645] on icon at bounding box center [883, 646] width 10 height 9
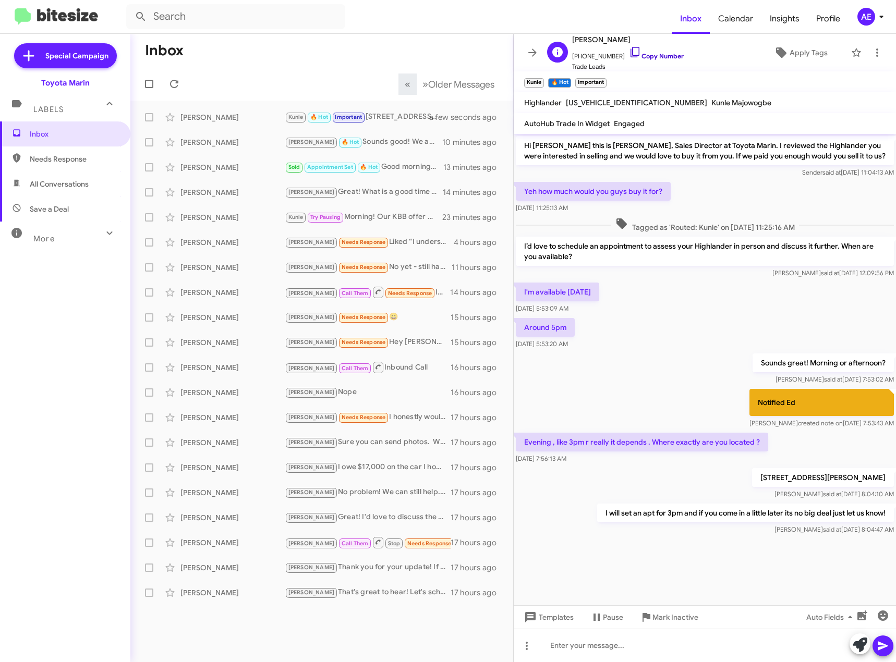
click at [629, 53] on icon at bounding box center [635, 52] width 13 height 13
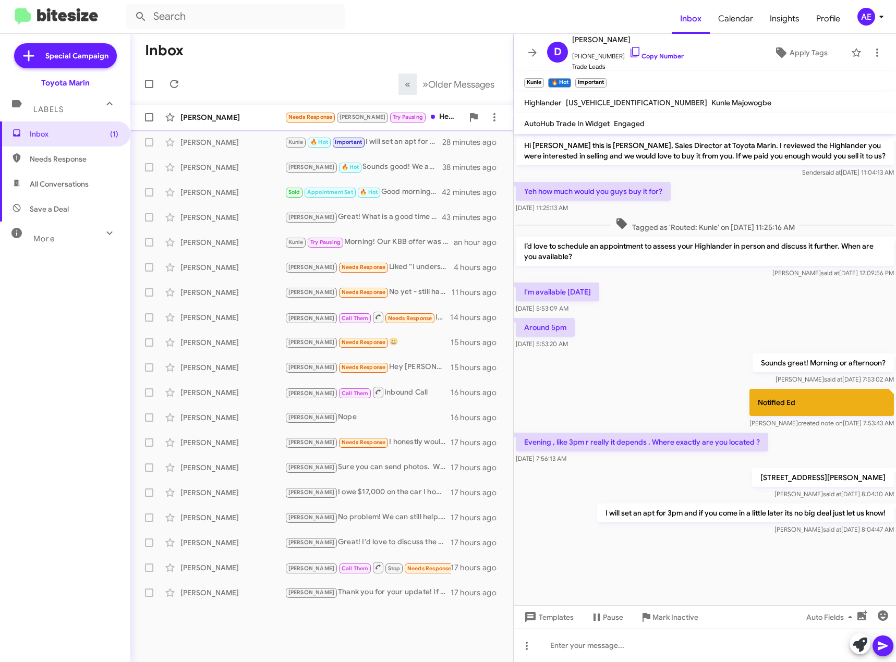
click at [432, 113] on div "Needs Response [PERSON_NAME] Pausing Hey [PERSON_NAME], I'm out of town the nex…" at bounding box center [374, 117] width 178 height 12
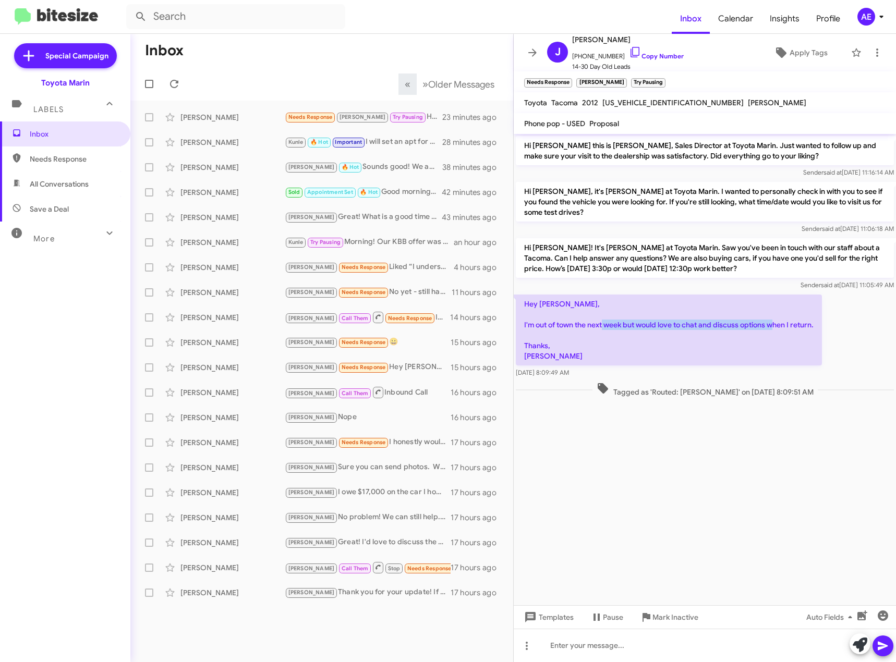
drag, startPoint x: 629, startPoint y: 322, endPoint x: 798, endPoint y: 326, distance: 169.5
click at [798, 326] on p "Hey [PERSON_NAME], I'm out of town the next week but would love to chat and dis…" at bounding box center [669, 330] width 306 height 71
click at [624, 639] on div at bounding box center [705, 645] width 382 height 33
click at [885, 646] on icon at bounding box center [883, 646] width 10 height 9
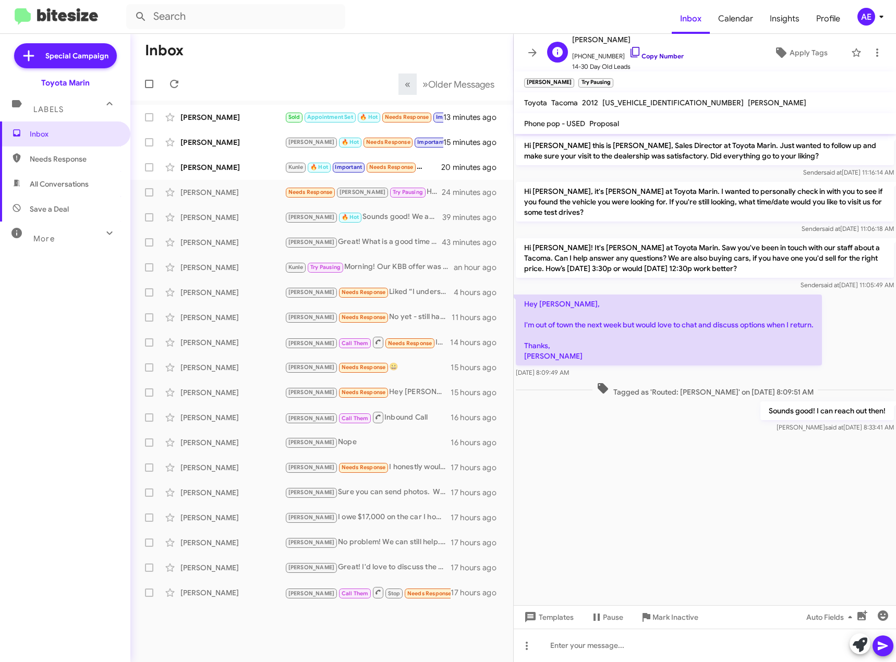
click at [629, 54] on icon at bounding box center [635, 52] width 13 height 13
click at [524, 650] on icon at bounding box center [526, 646] width 13 height 13
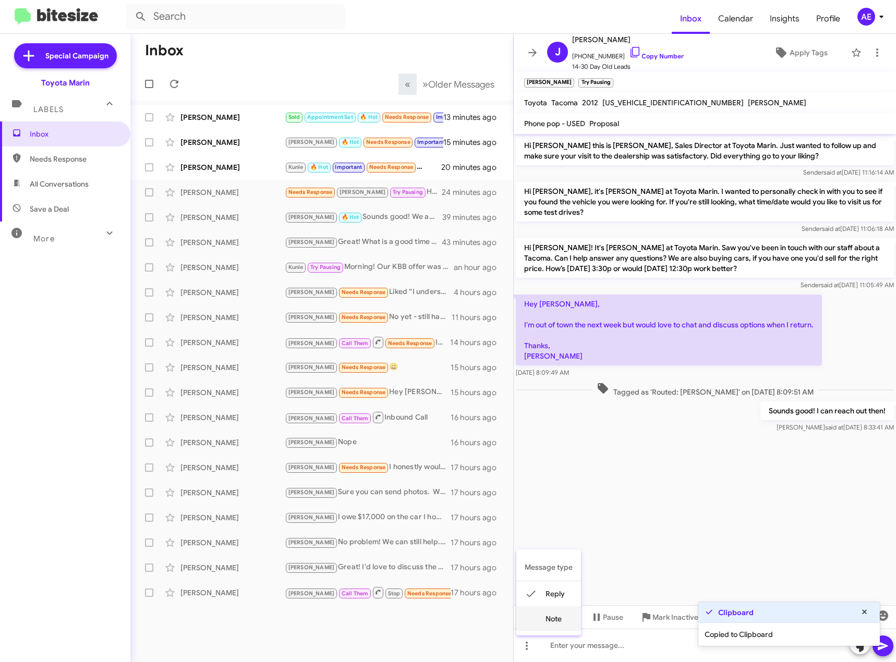
click at [551, 619] on button "note" at bounding box center [548, 619] width 65 height 25
click at [578, 651] on div at bounding box center [705, 645] width 382 height 33
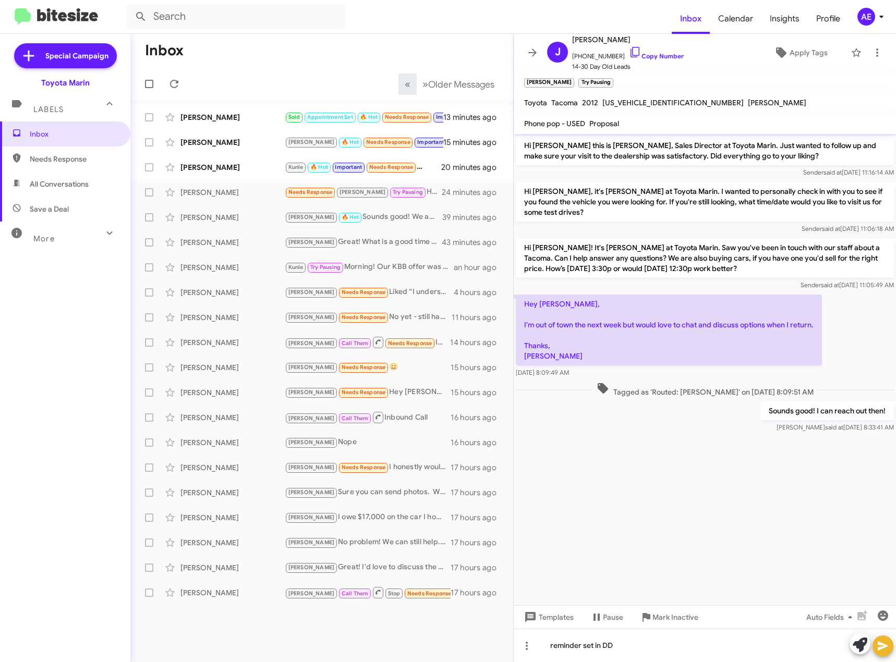
click at [884, 648] on icon at bounding box center [883, 646] width 13 height 13
